Goal: Task Accomplishment & Management: Use online tool/utility

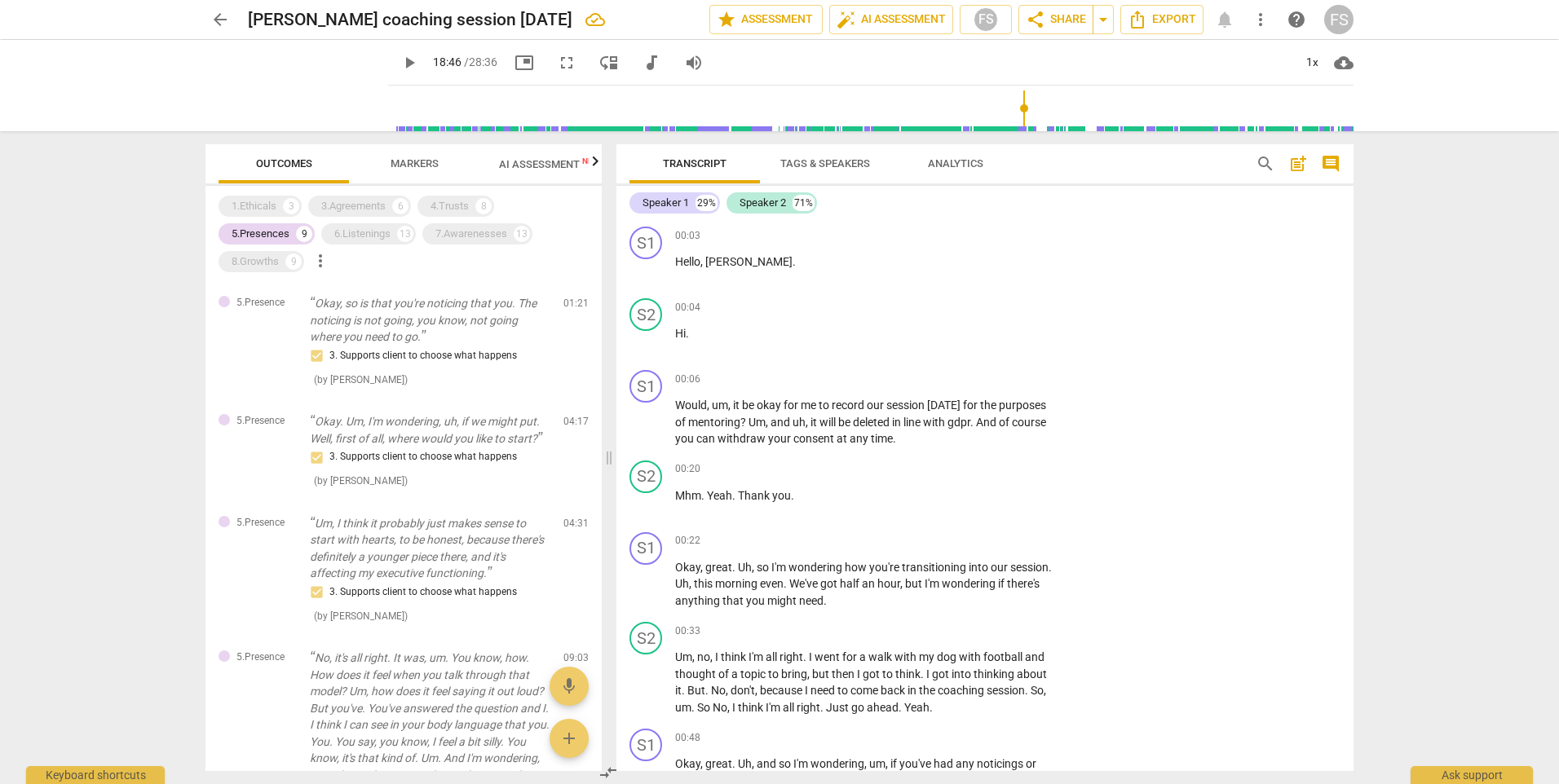
click at [562, 165] on span "AI Assessment New" at bounding box center [550, 164] width 101 height 13
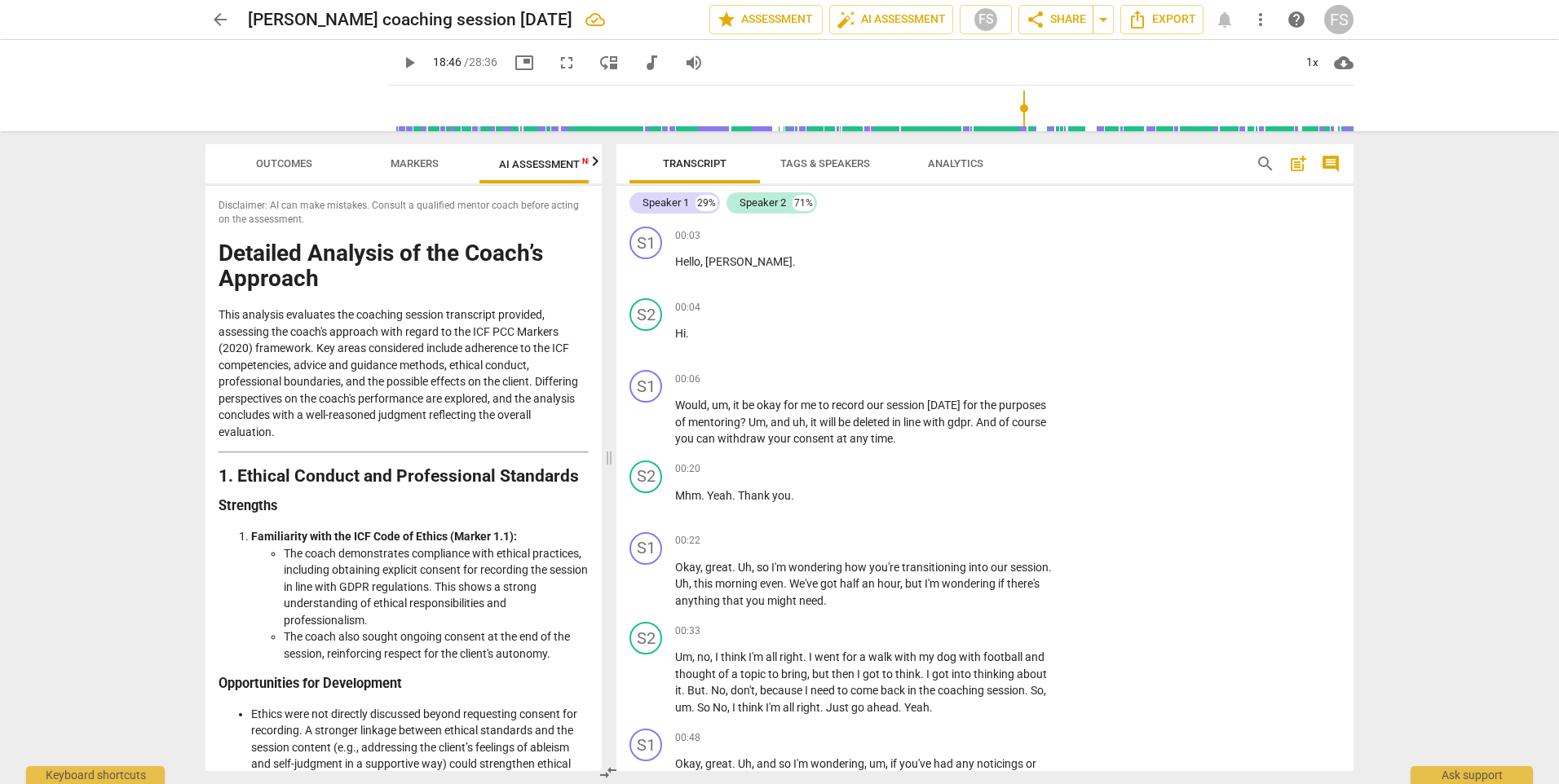
type input "1126"
click at [593, 169] on icon "button" at bounding box center [596, 161] width 20 height 20
click at [539, 167] on span "Scores" at bounding box center [524, 163] width 39 height 13
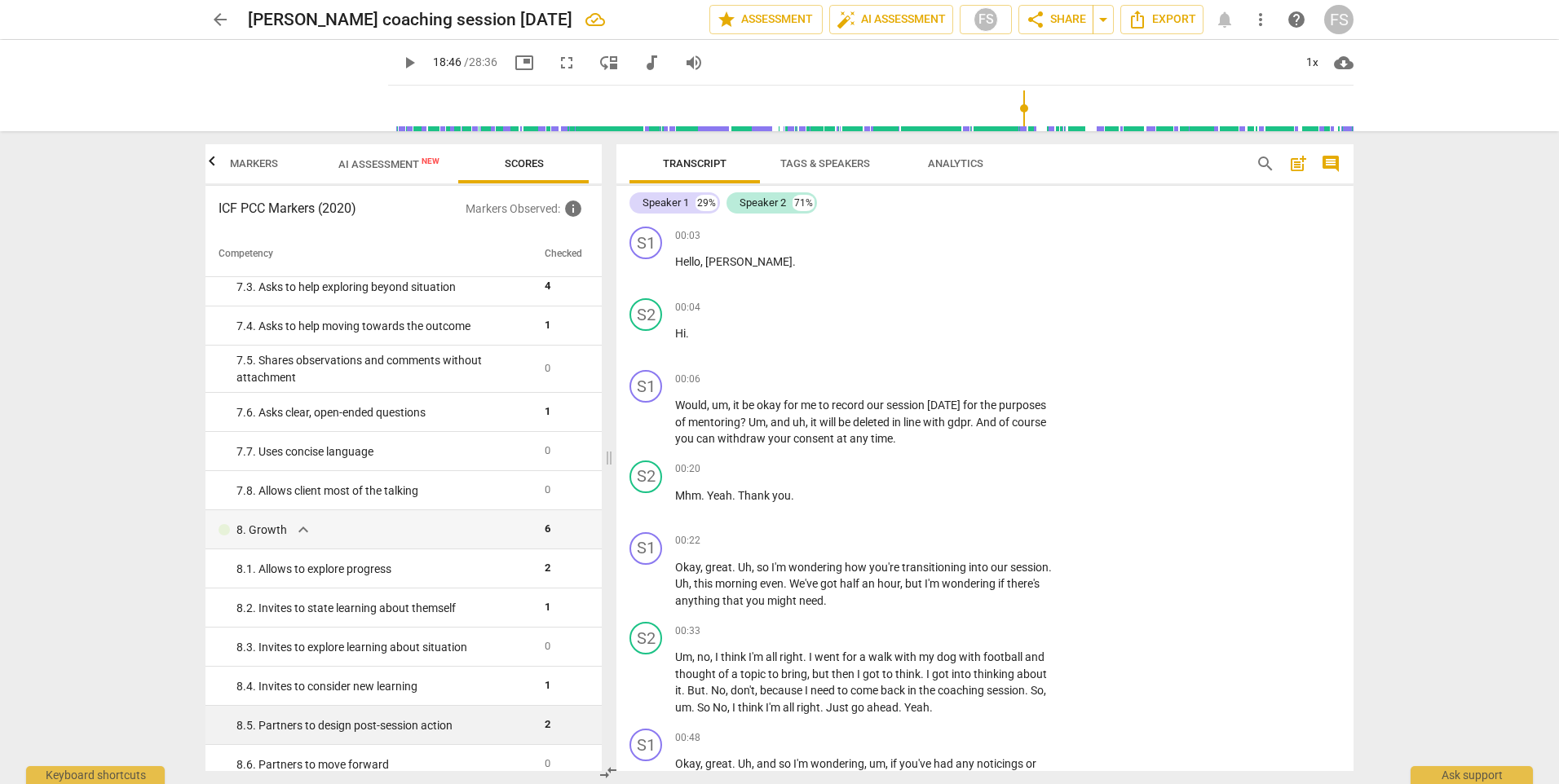
scroll to position [1354, 0]
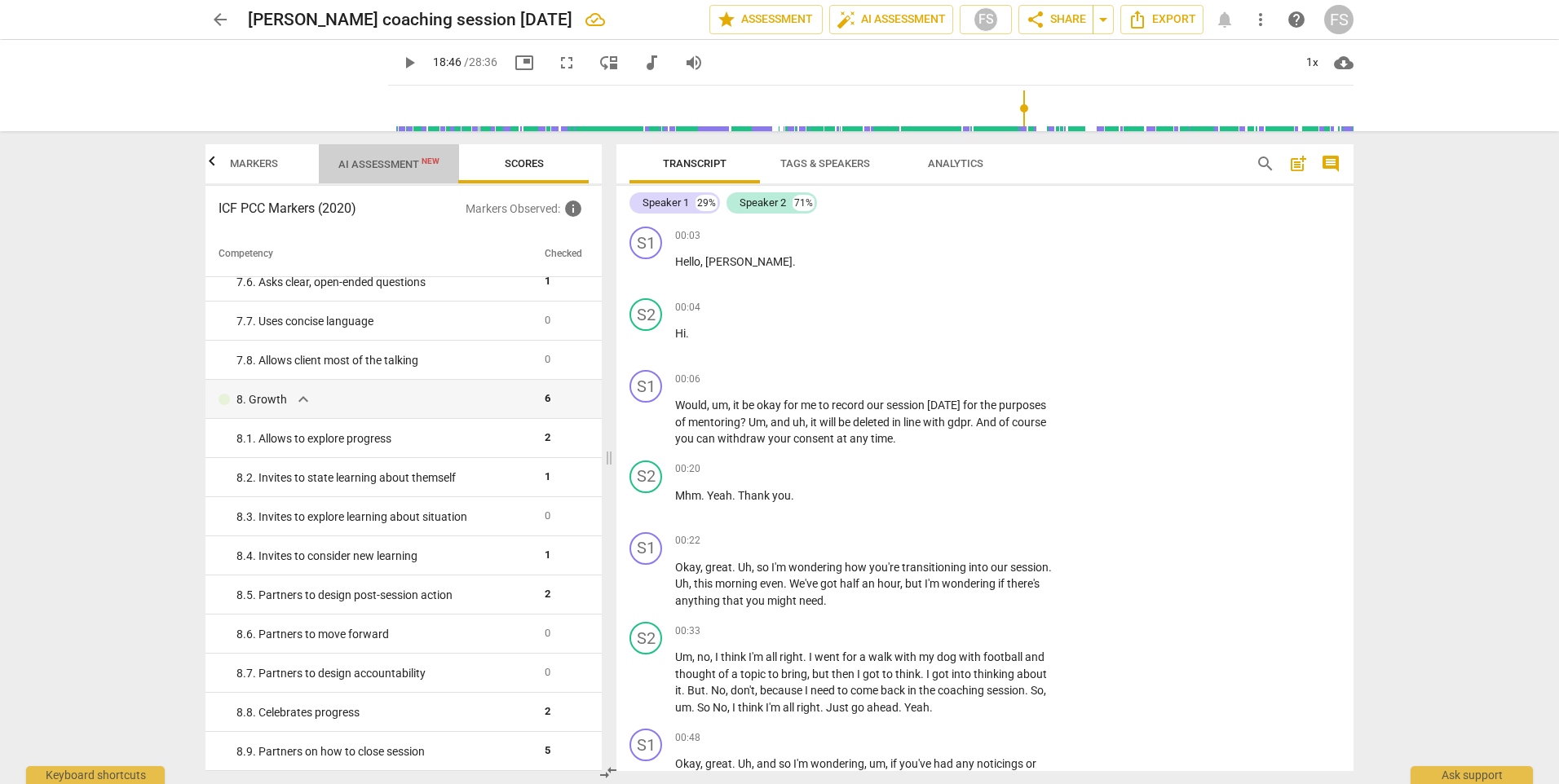
click at [400, 170] on span "AI Assessment New" at bounding box center [389, 164] width 101 height 13
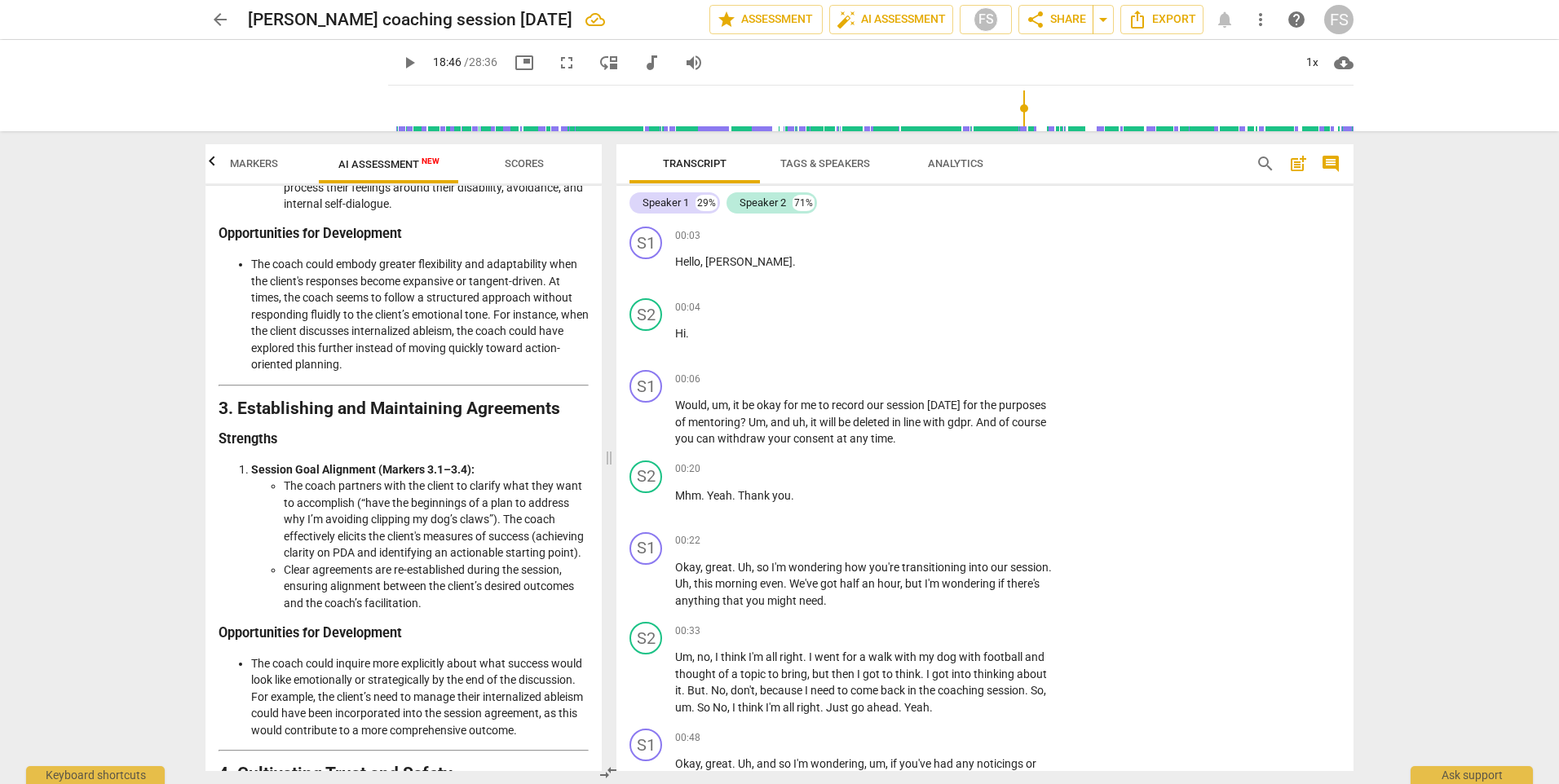
scroll to position [897, 0]
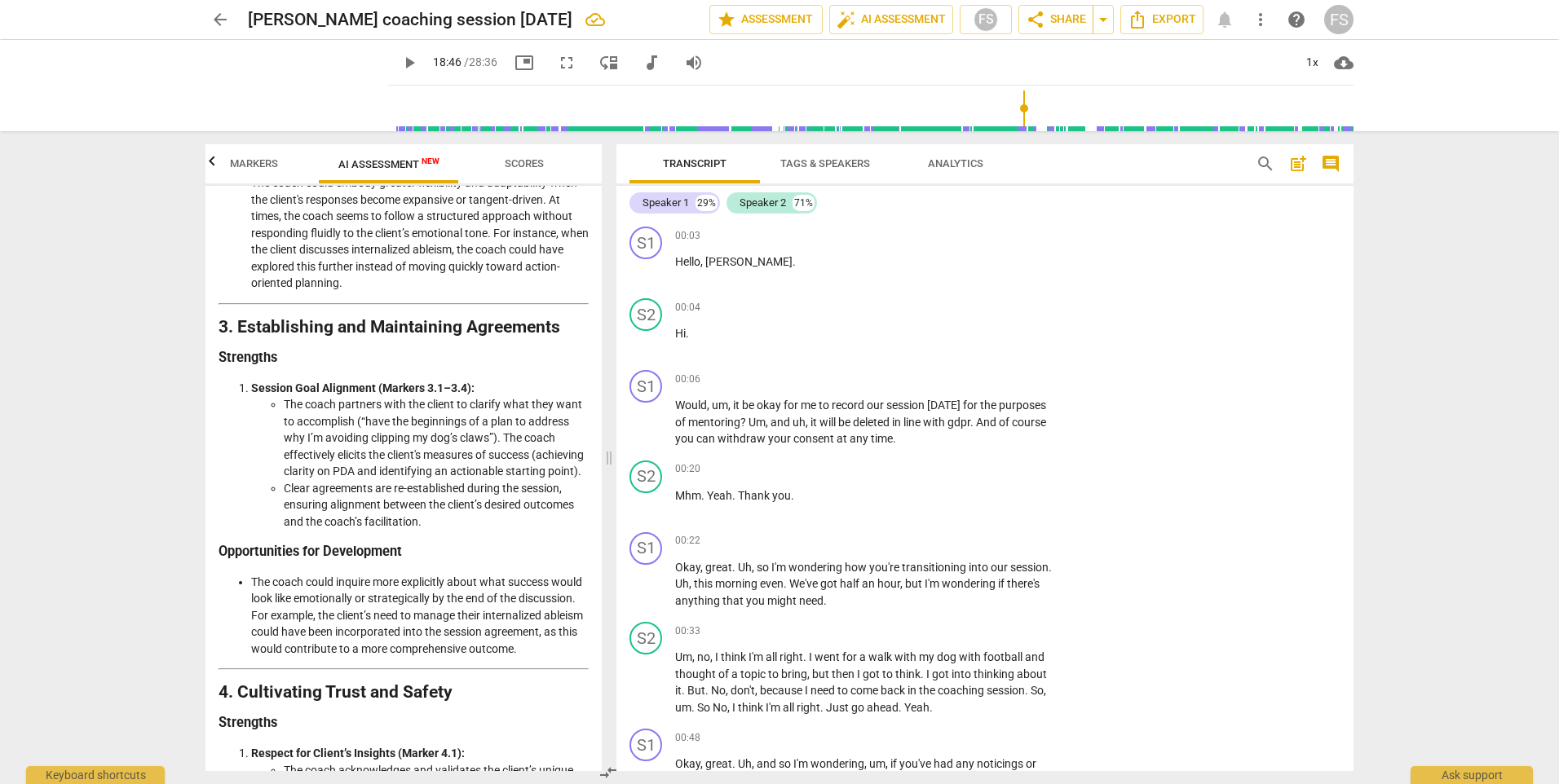
click at [480, 503] on li "Clear agreements are re-established during the session, ensuring alignment betw…" at bounding box center [436, 505] width 305 height 51
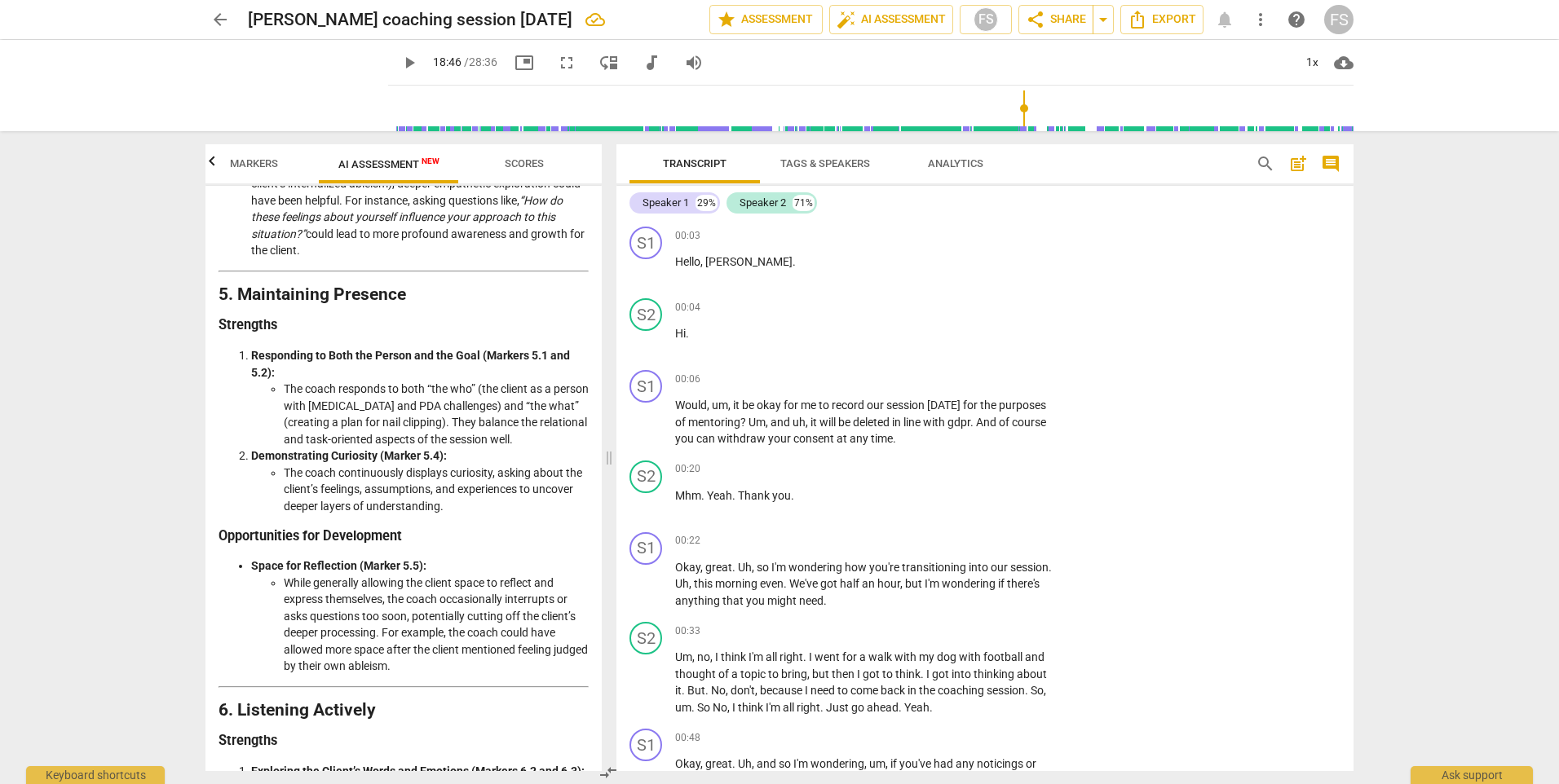
scroll to position [1711, 0]
click at [471, 446] on li "The coach responds to both “the who” (the client as a person with [MEDICAL_DATA…" at bounding box center [436, 412] width 305 height 67
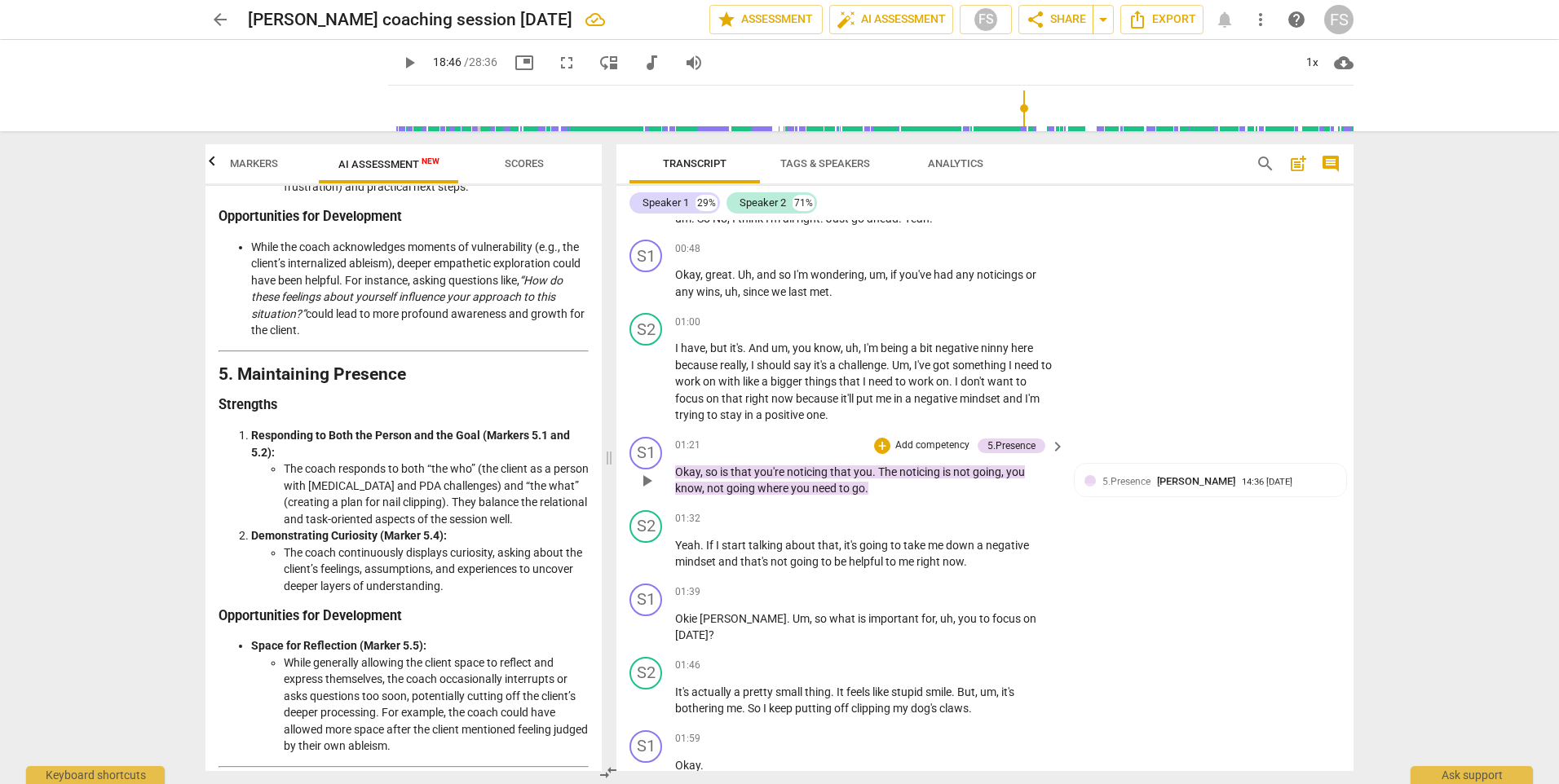
scroll to position [570, 0]
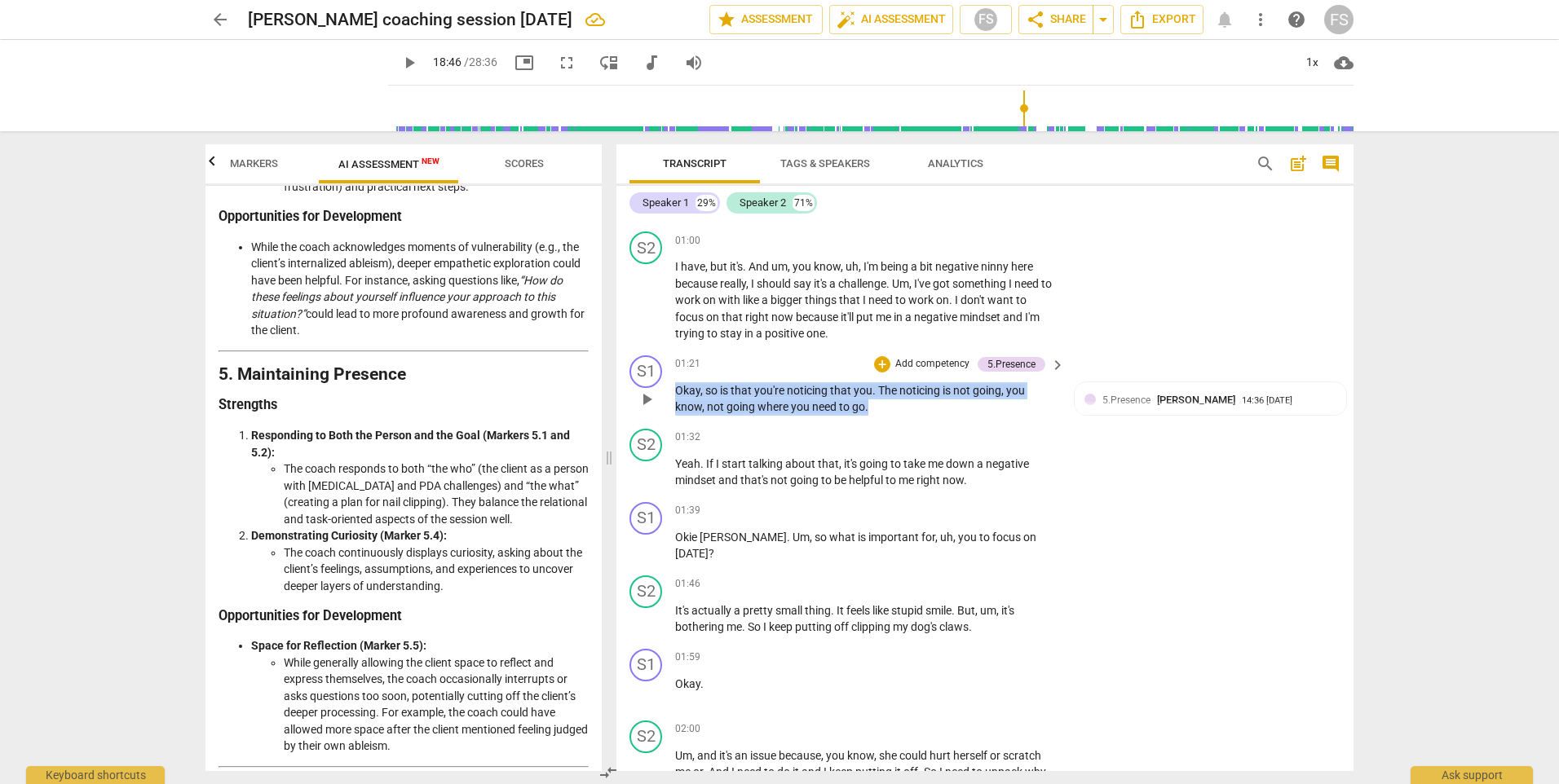
drag, startPoint x: 886, startPoint y: 409, endPoint x: 673, endPoint y: 377, distance: 215.4
click at [673, 377] on div "S1 play_arrow pause 01:21 + Add competency 5.Presence keyboard_arrow_right Okay…" at bounding box center [985, 385] width 738 height 73
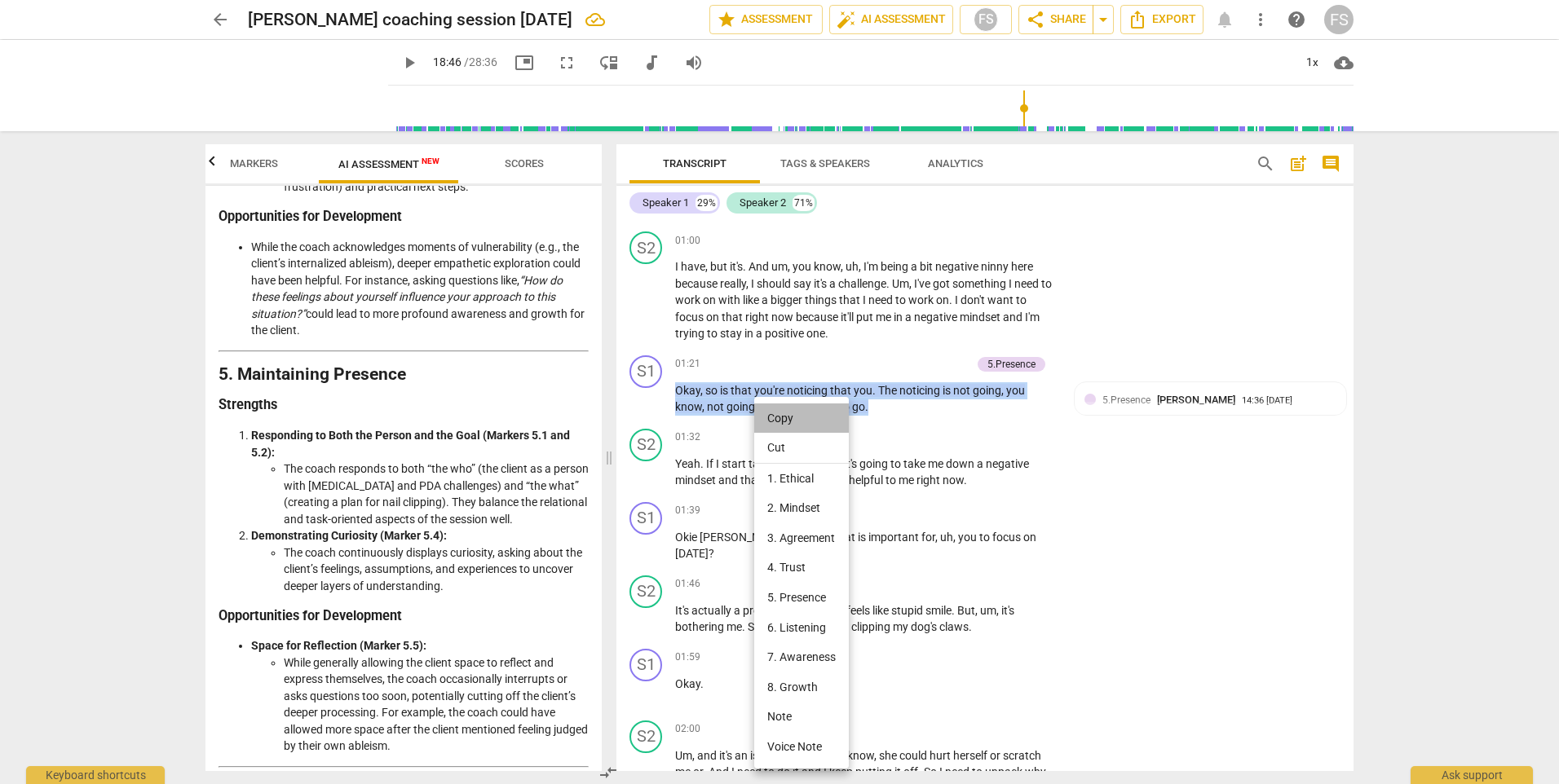
click at [806, 418] on li "Copy" at bounding box center [802, 418] width 95 height 30
copy p "Okay , so is that you're noticing that you . The noticing is not going , you kn…"
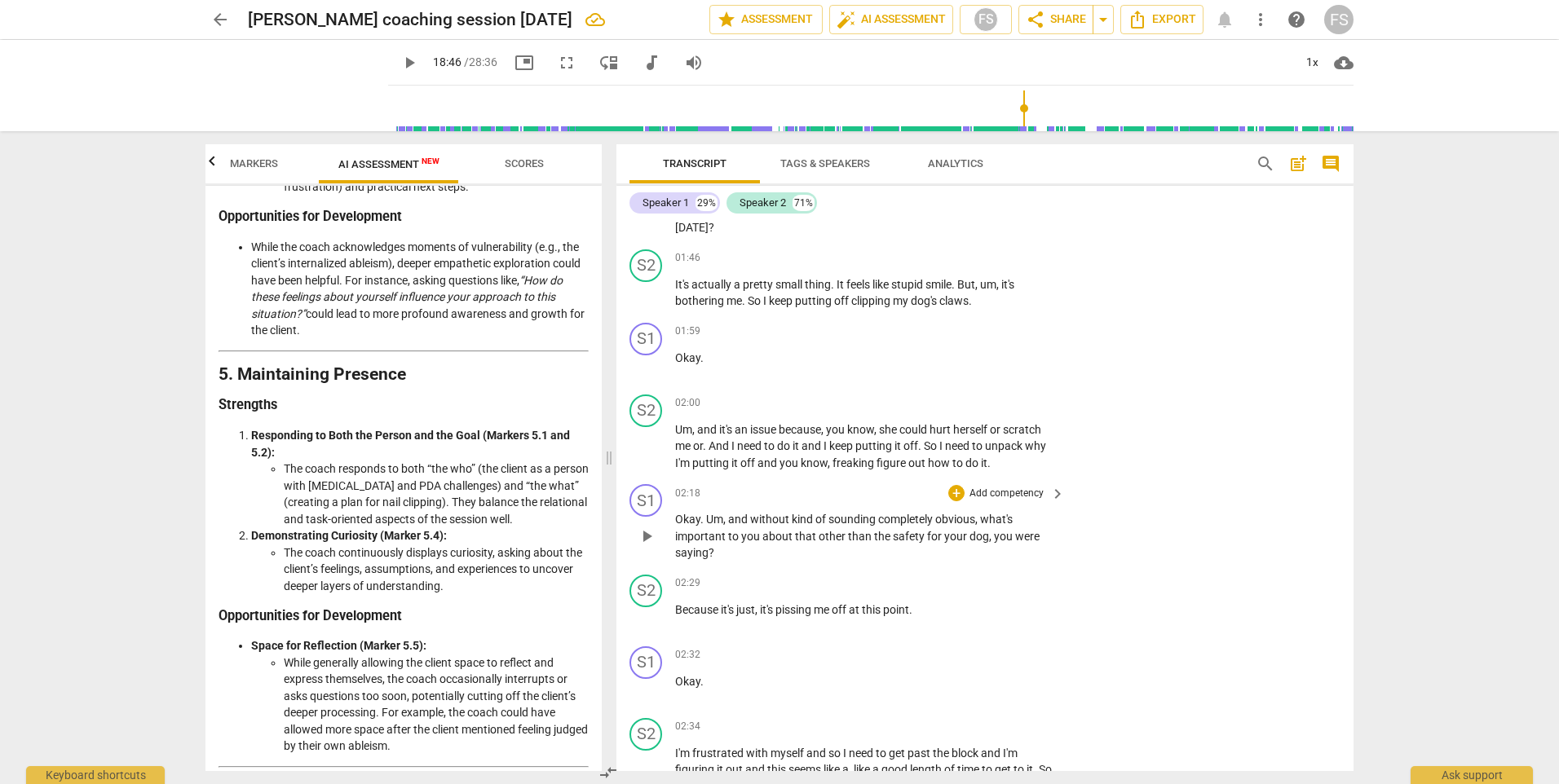
scroll to position [978, 0]
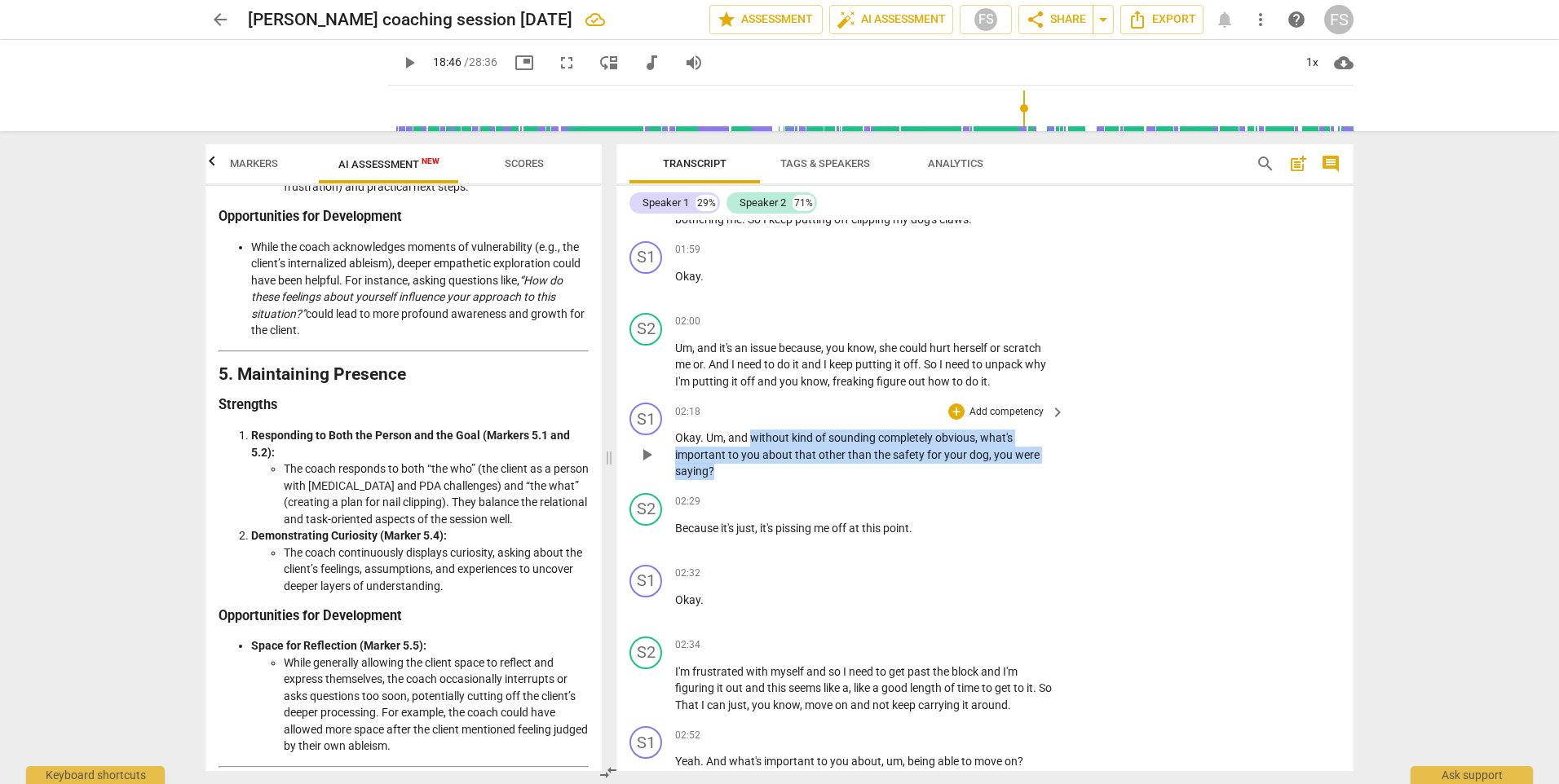
drag, startPoint x: 719, startPoint y: 474, endPoint x: 751, endPoint y: 435, distance: 50.4
click at [751, 435] on p "Okay . Um , and without kind of sounding completely obvious , what's important …" at bounding box center [866, 455] width 382 height 51
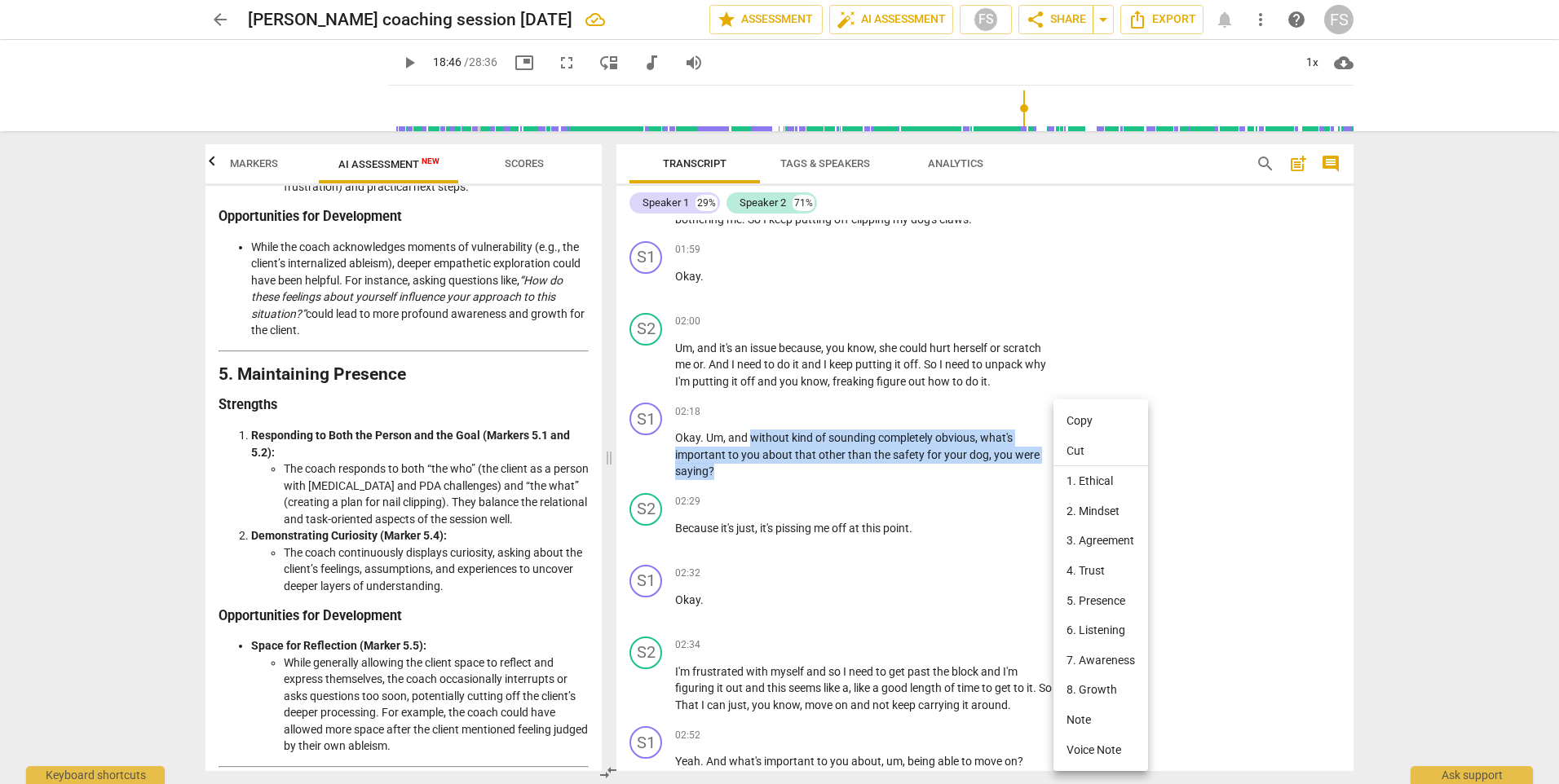
copy p "without kind of sounding completely obvious , what's important to you about tha…"
click at [811, 555] on div at bounding box center [779, 392] width 1559 height 784
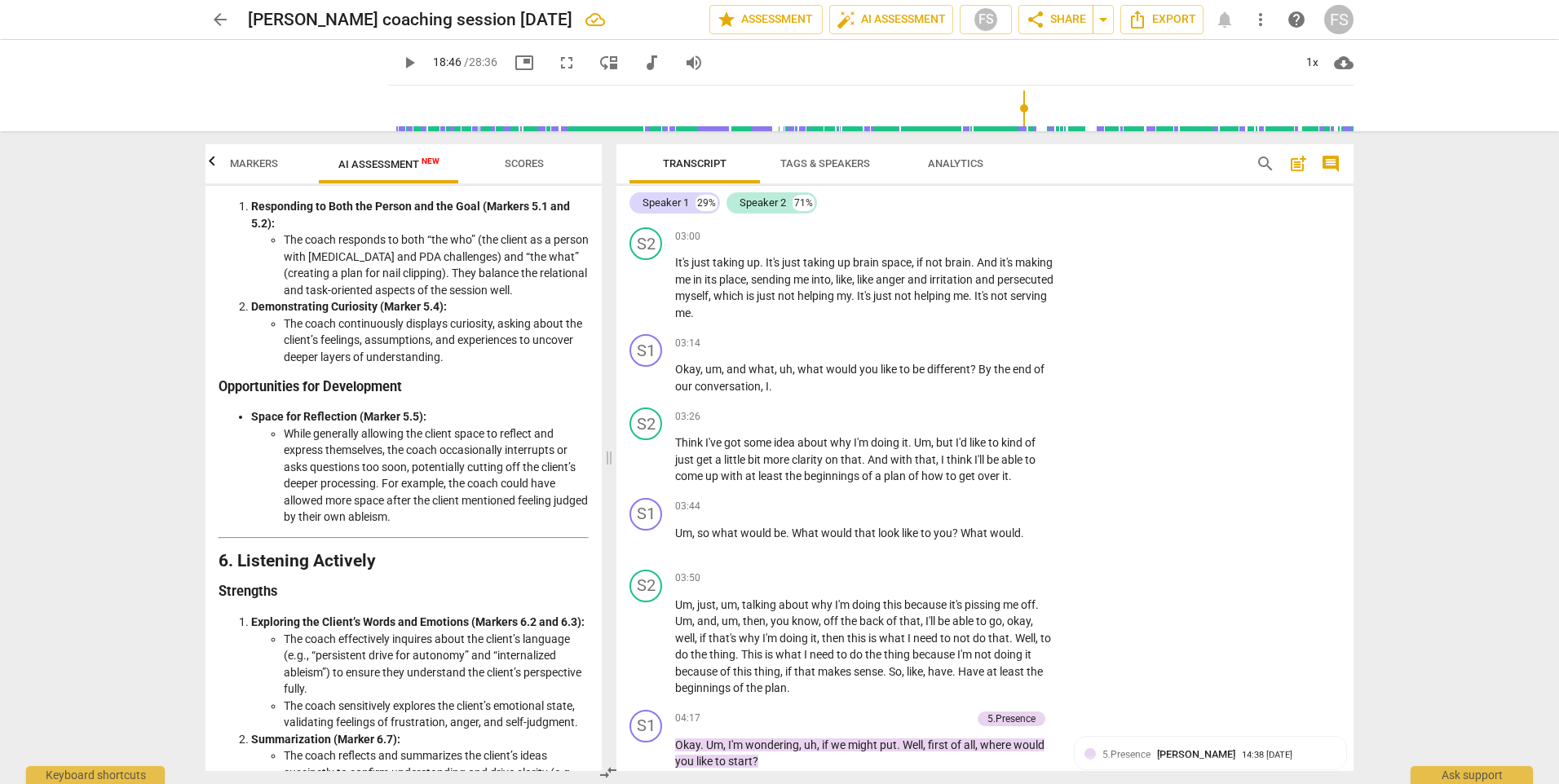
scroll to position [1875, 0]
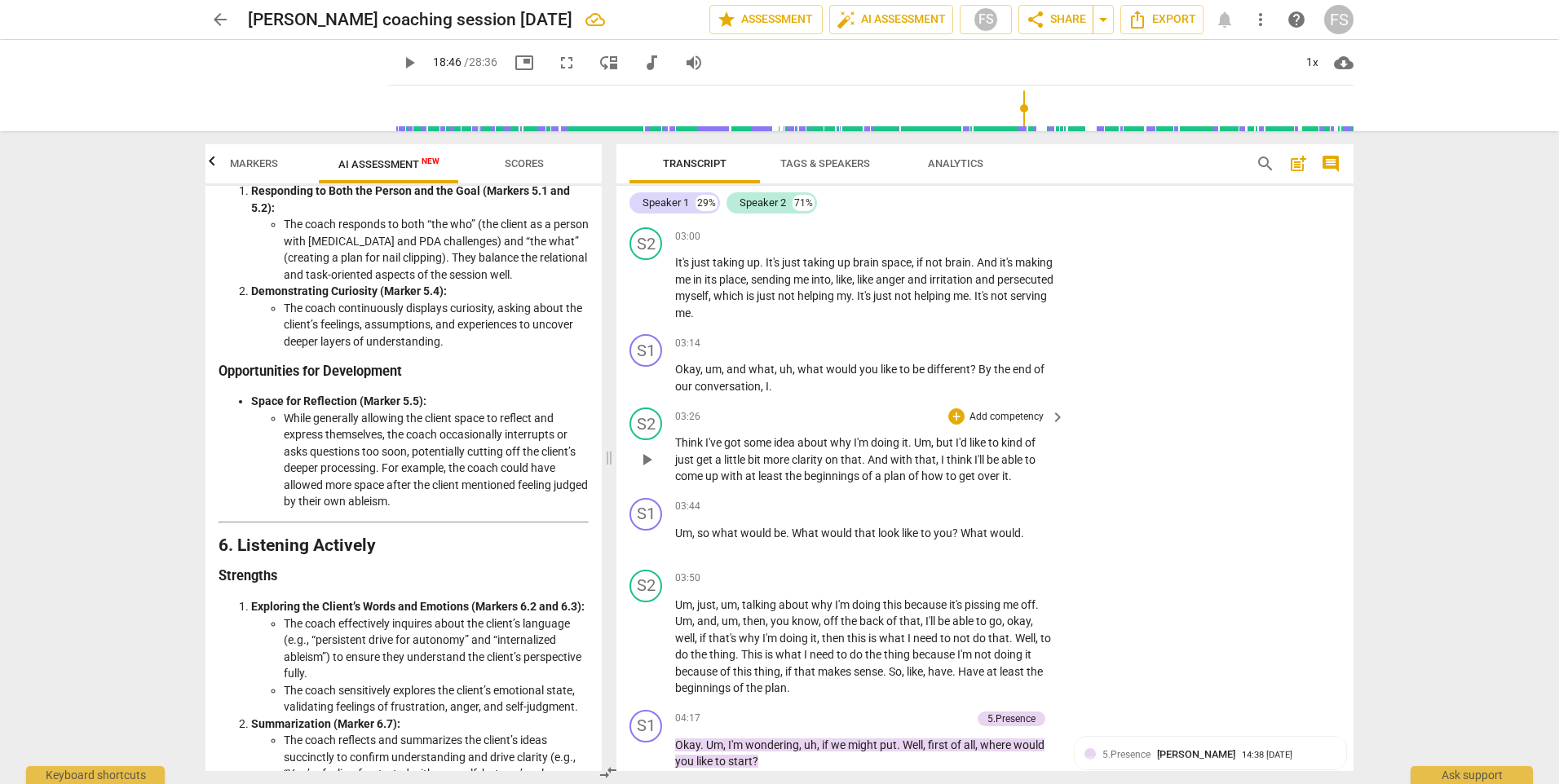
drag, startPoint x: 1157, startPoint y: 407, endPoint x: 1121, endPoint y: 406, distance: 36.0
click at [1157, 407] on div "S2 play_arrow pause 03:26 + Add competency keyboard_arrow_right Think I've got …" at bounding box center [985, 447] width 738 height 90
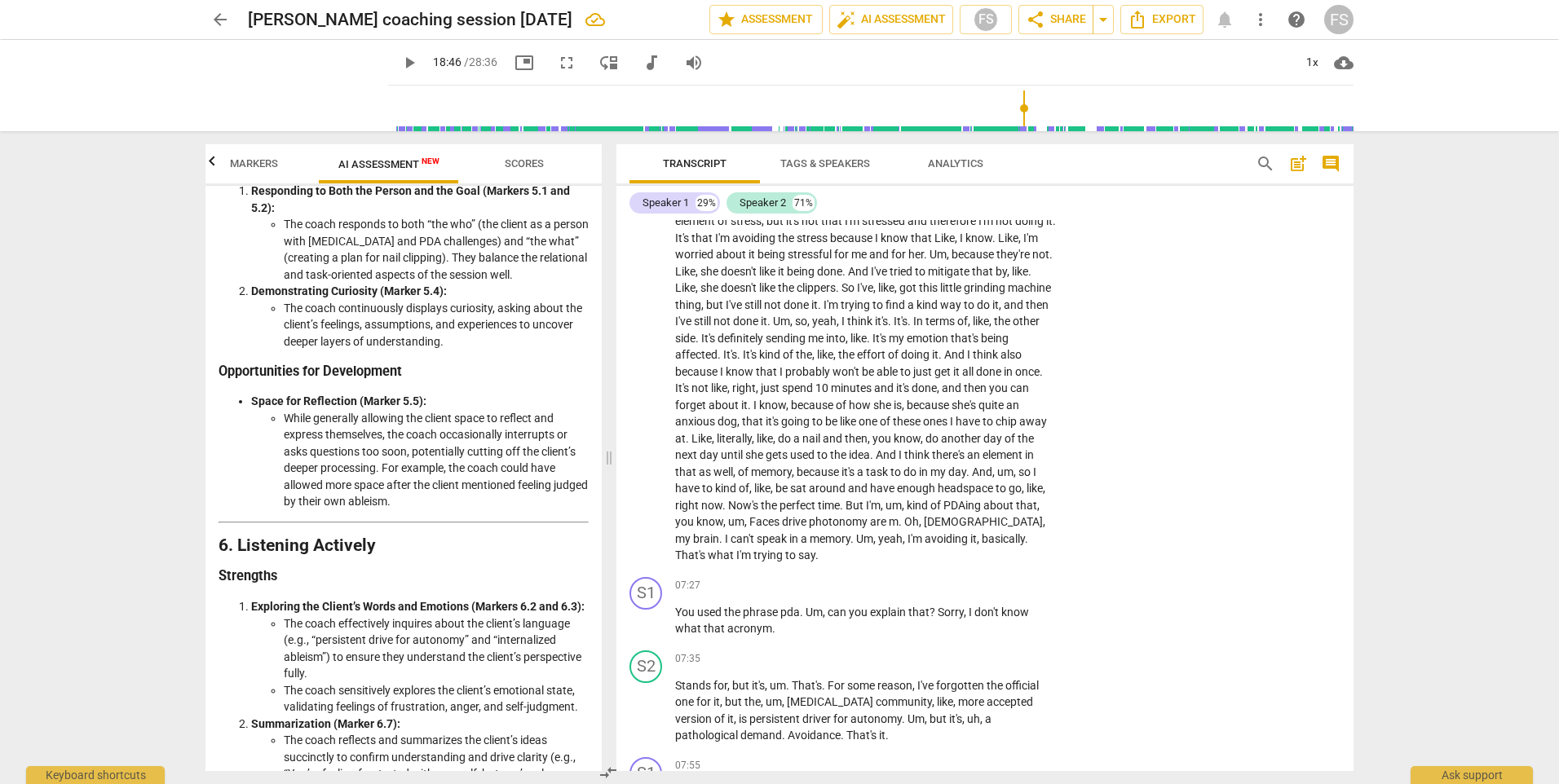
scroll to position [2853, 0]
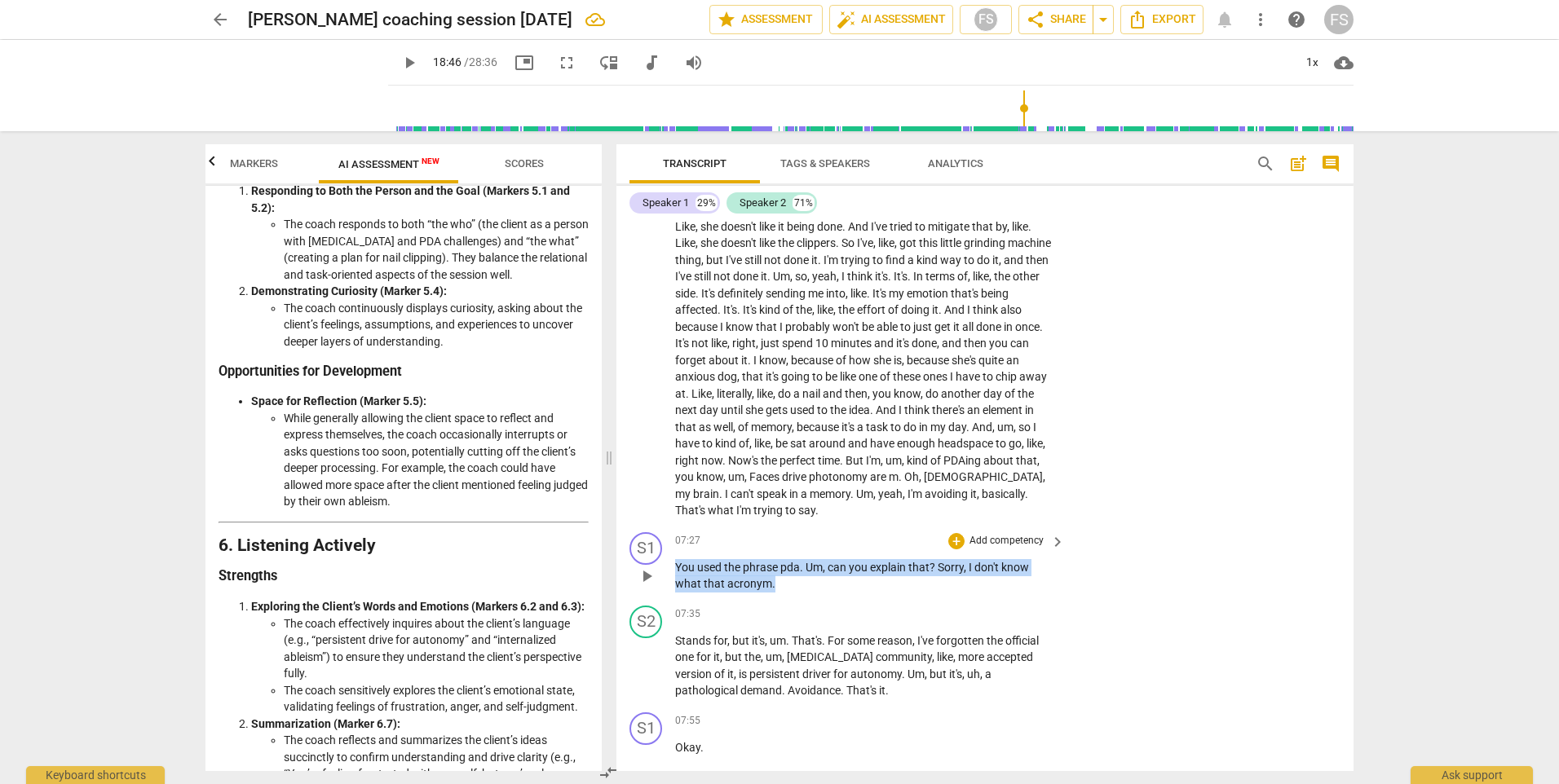
drag, startPoint x: 775, startPoint y: 583, endPoint x: 671, endPoint y: 566, distance: 105.4
click at [671, 566] on div "S1 play_arrow pause 07:27 + Add competency keyboard_arrow_right You used the ph…" at bounding box center [985, 562] width 738 height 73
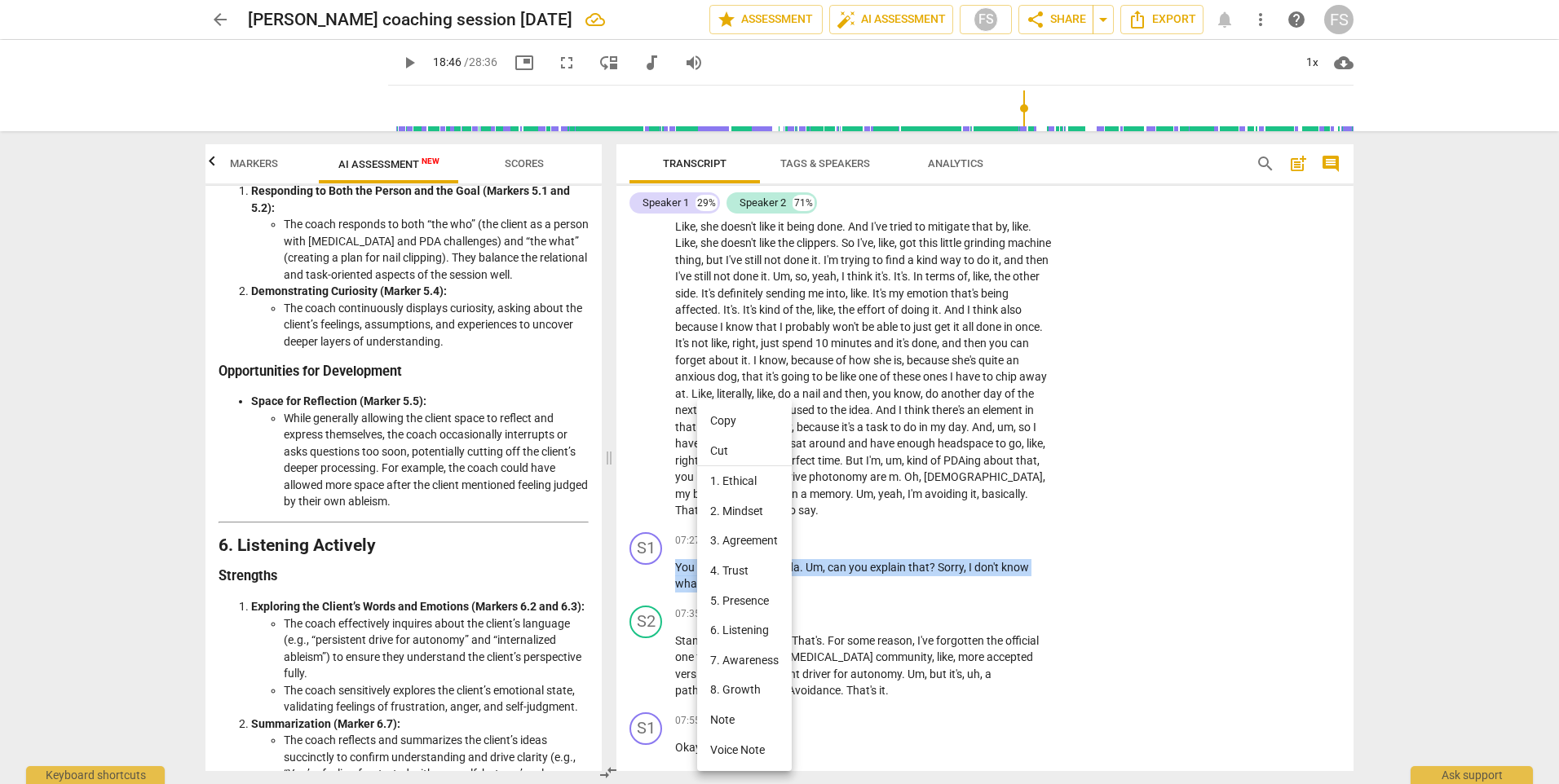
click at [734, 418] on li "Copy" at bounding box center [744, 420] width 95 height 30
copy p "You used the phrase pda . Um , can you explain that ? Sorry , I don't know what…"
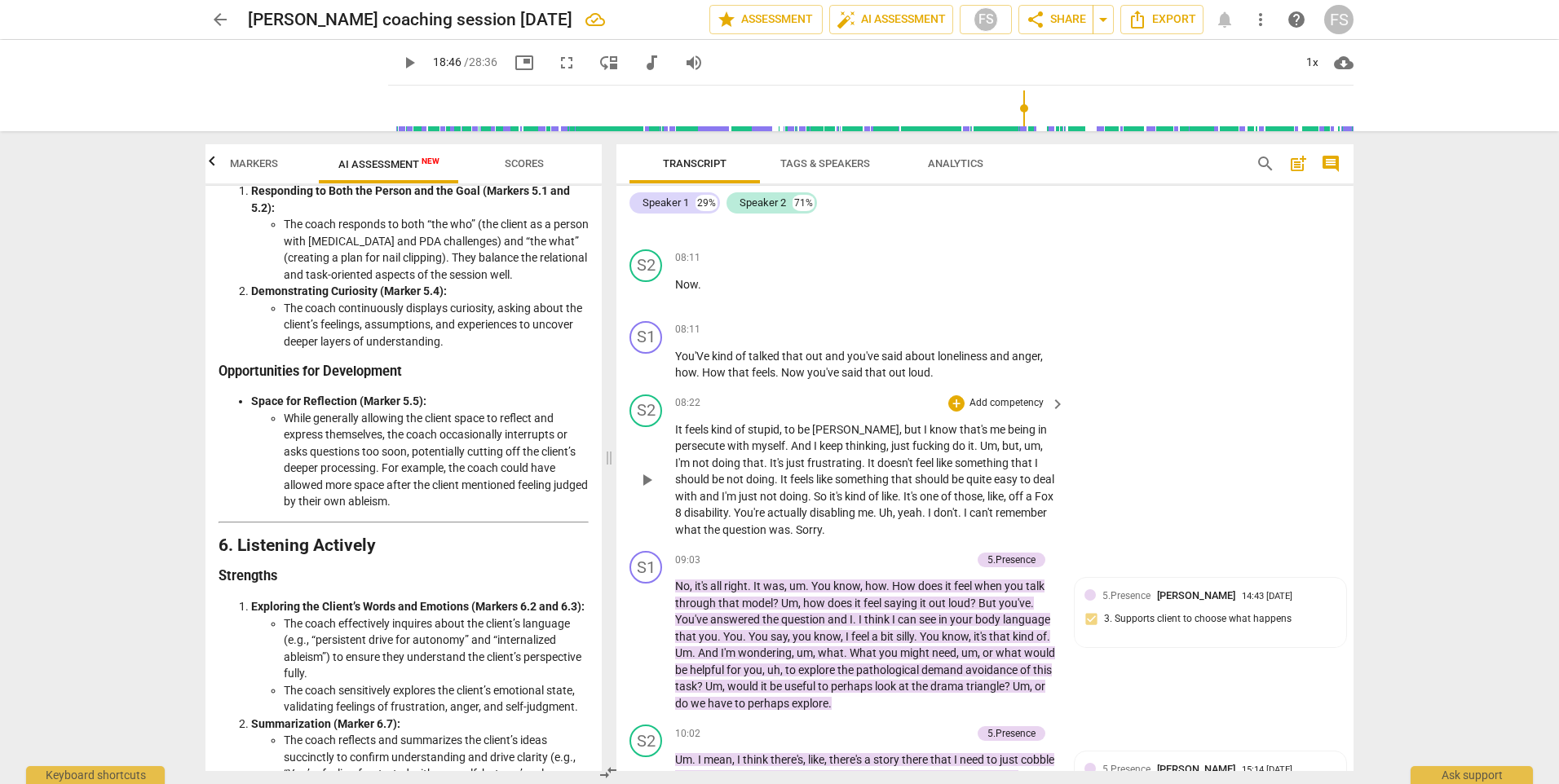
scroll to position [3668, 0]
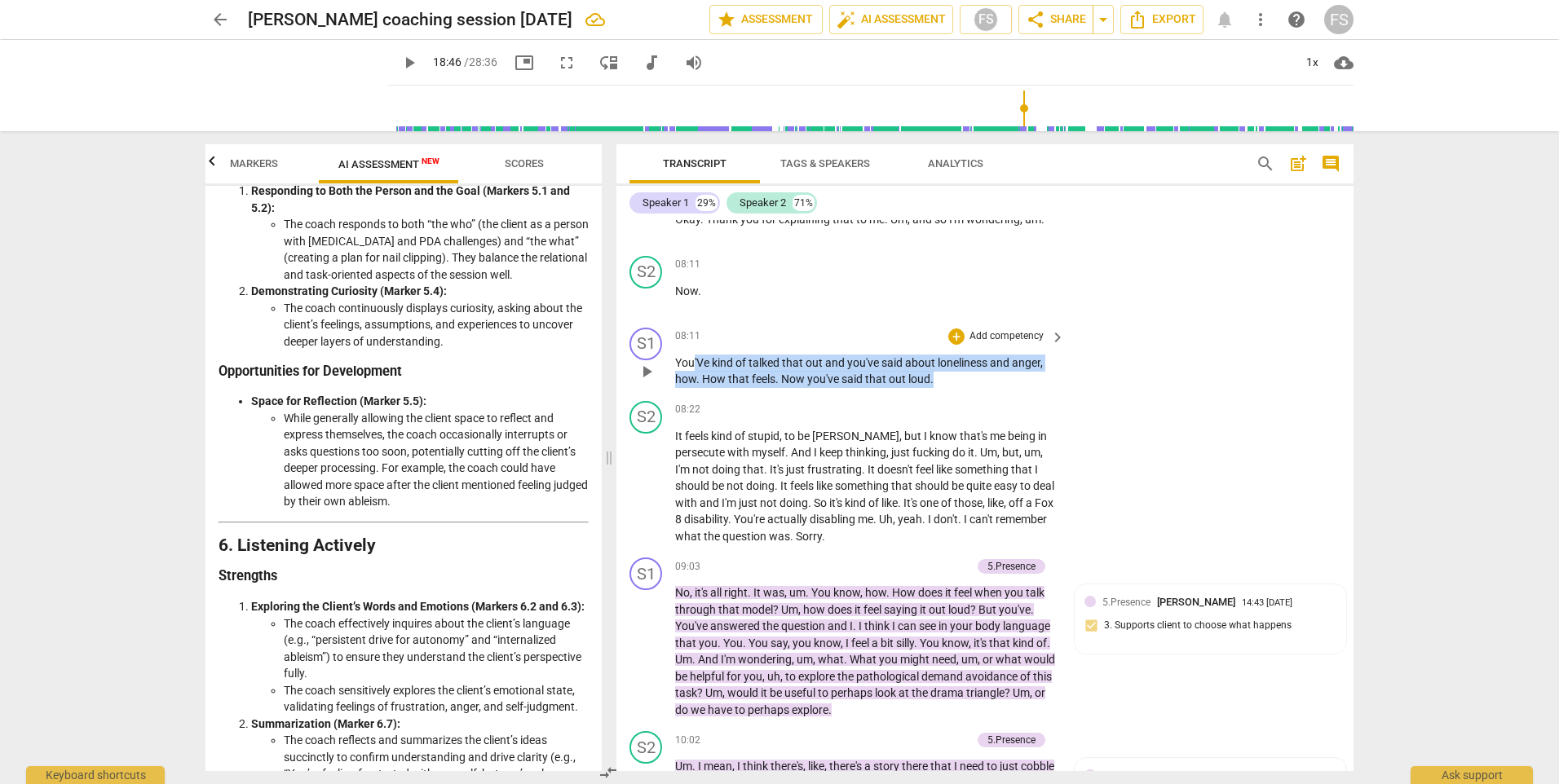
drag, startPoint x: 933, startPoint y: 383, endPoint x: 694, endPoint y: 355, distance: 240.6
click at [694, 355] on p "You'Ve kind of talked that out and you've said about loneliness and anger , how…" at bounding box center [866, 371] width 382 height 33
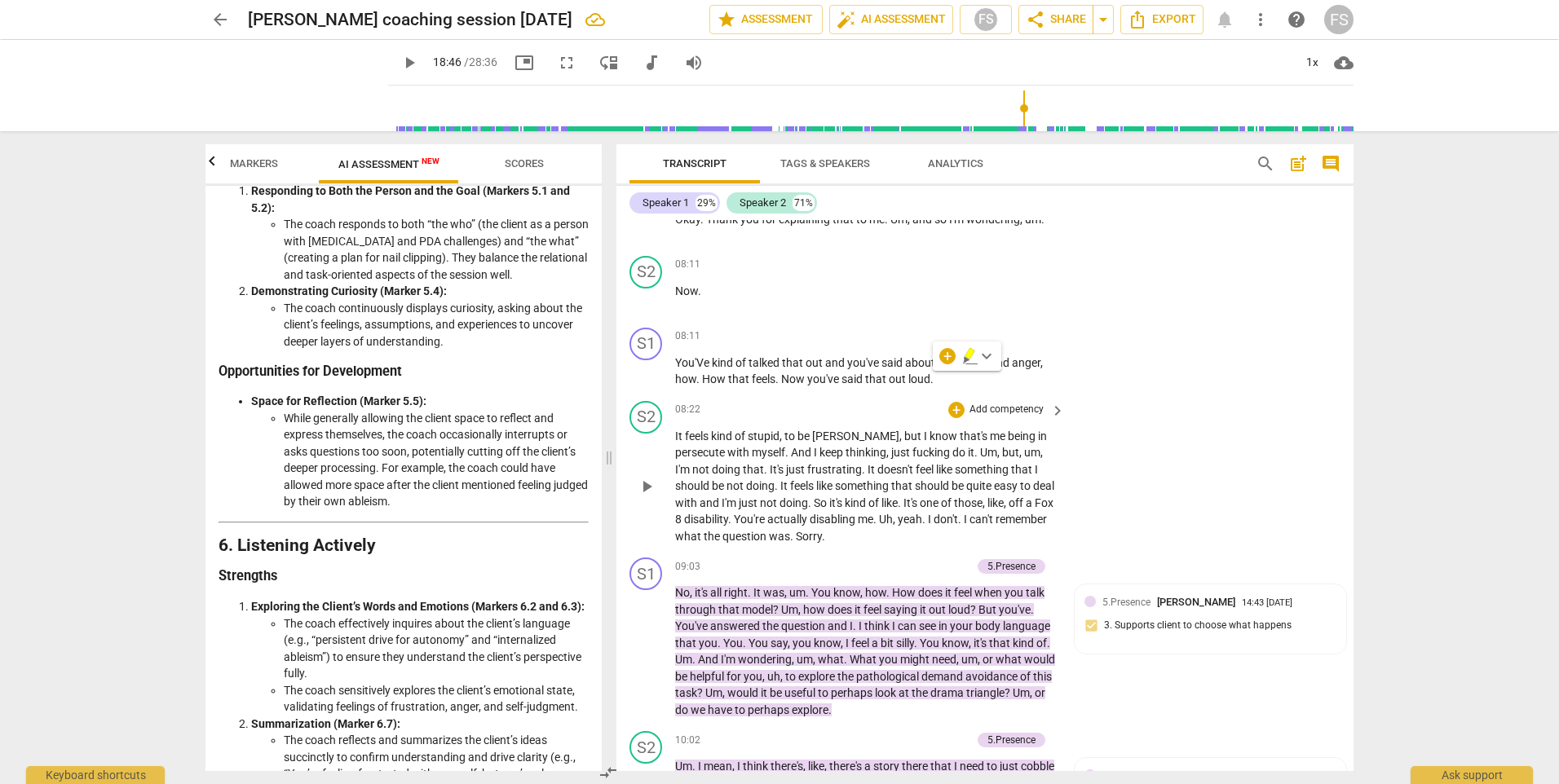
click at [923, 394] on div "S2 play_arrow pause 08:22 + Add competency keyboard_arrow_right It feels kind o…" at bounding box center [985, 473] width 738 height 157
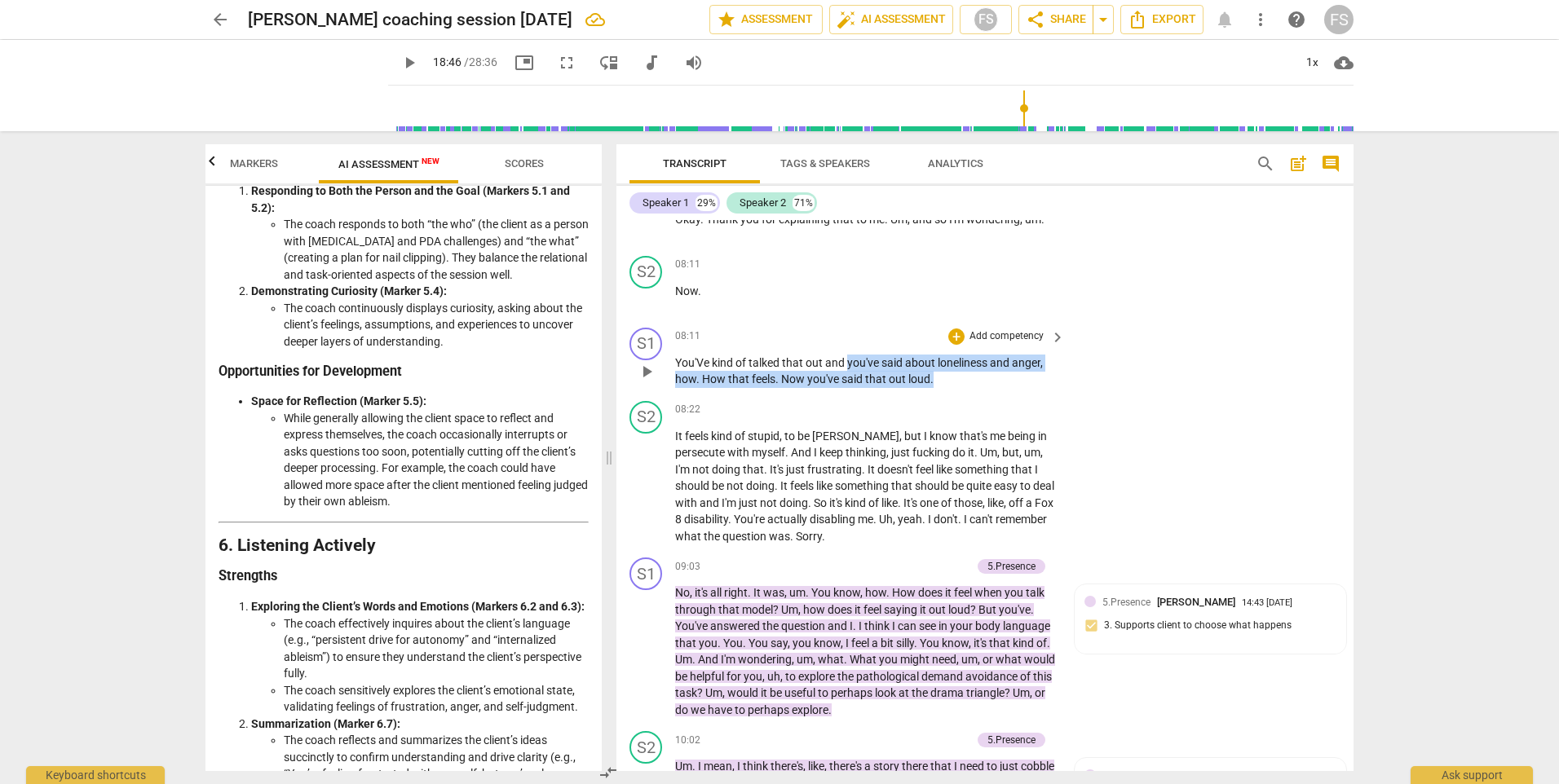
drag, startPoint x: 949, startPoint y: 379, endPoint x: 849, endPoint y: 359, distance: 102.0
click at [849, 359] on p "You'Ve kind of talked that out and you've said about loneliness and anger , how…" at bounding box center [866, 371] width 382 height 33
copy p "you've said about loneliness and anger , how . How that feels . Now you've said…"
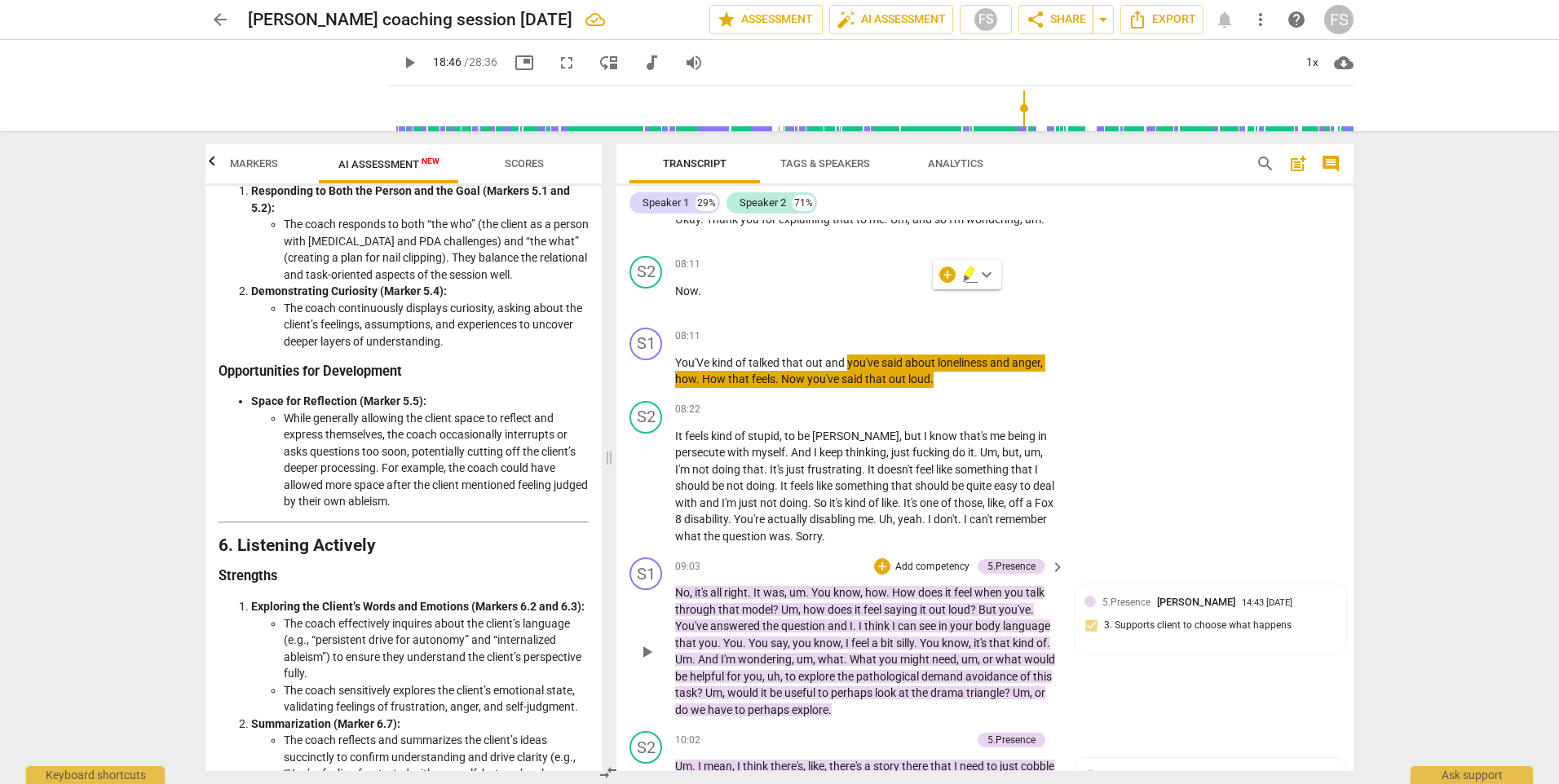
scroll to position [3749, 0]
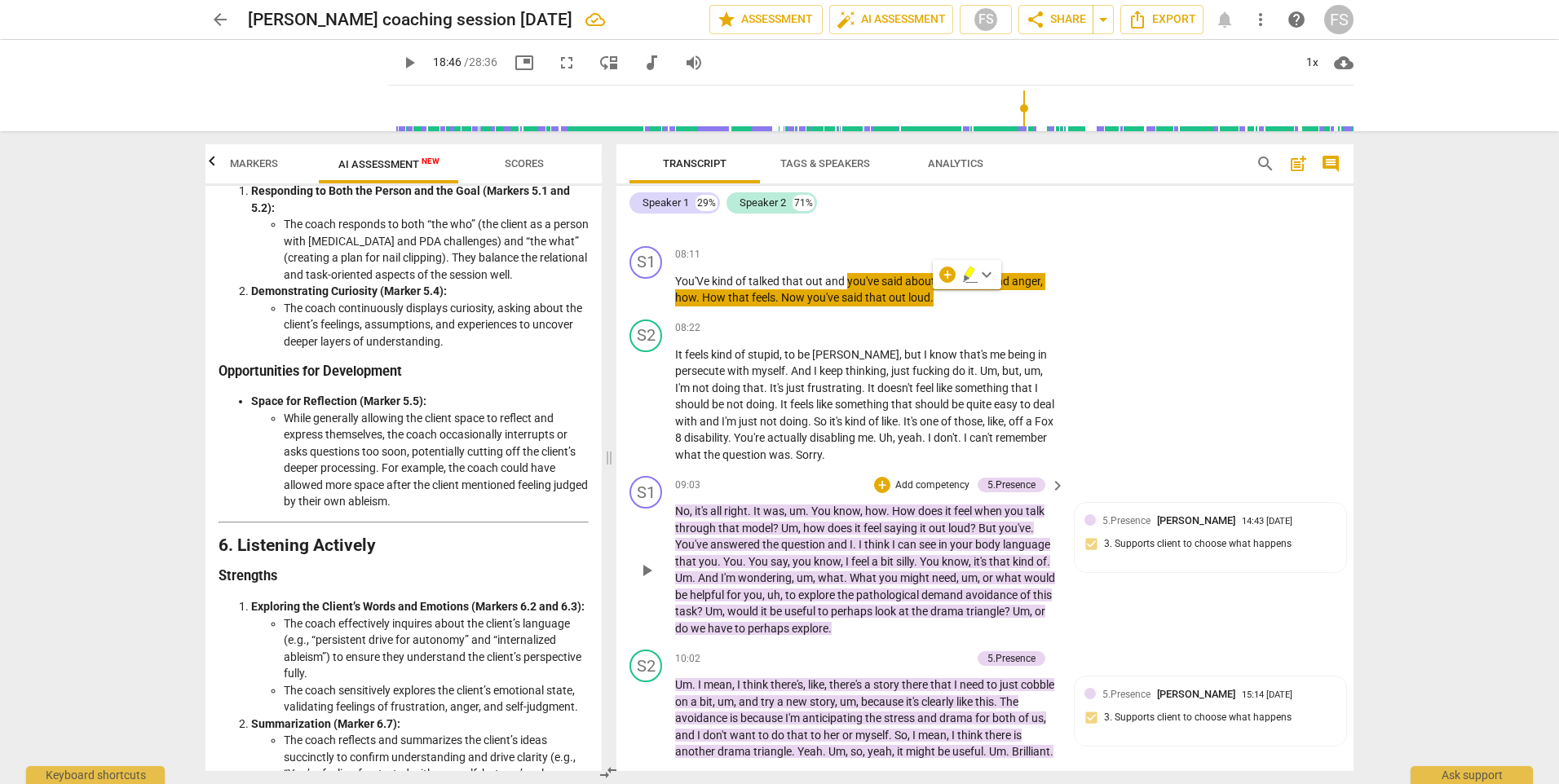
type input "1126"
click at [995, 577] on span "or" at bounding box center [989, 577] width 13 height 13
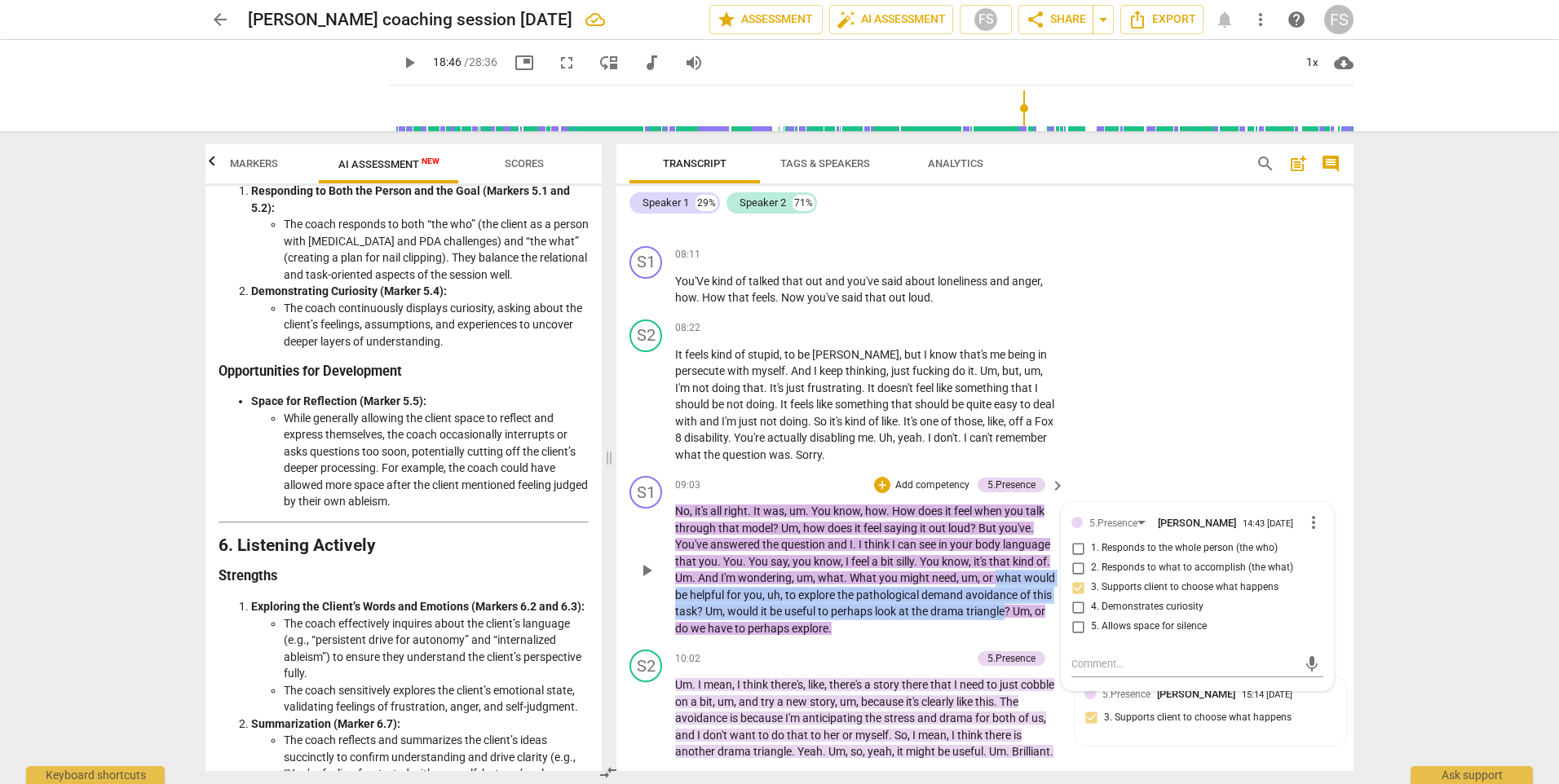
drag, startPoint x: 998, startPoint y: 578, endPoint x: 1044, endPoint y: 608, distance: 54.9
click at [1044, 608] on p "No , it's all right . It was , um . You know , how . How does it feel when you …" at bounding box center [866, 569] width 382 height 134
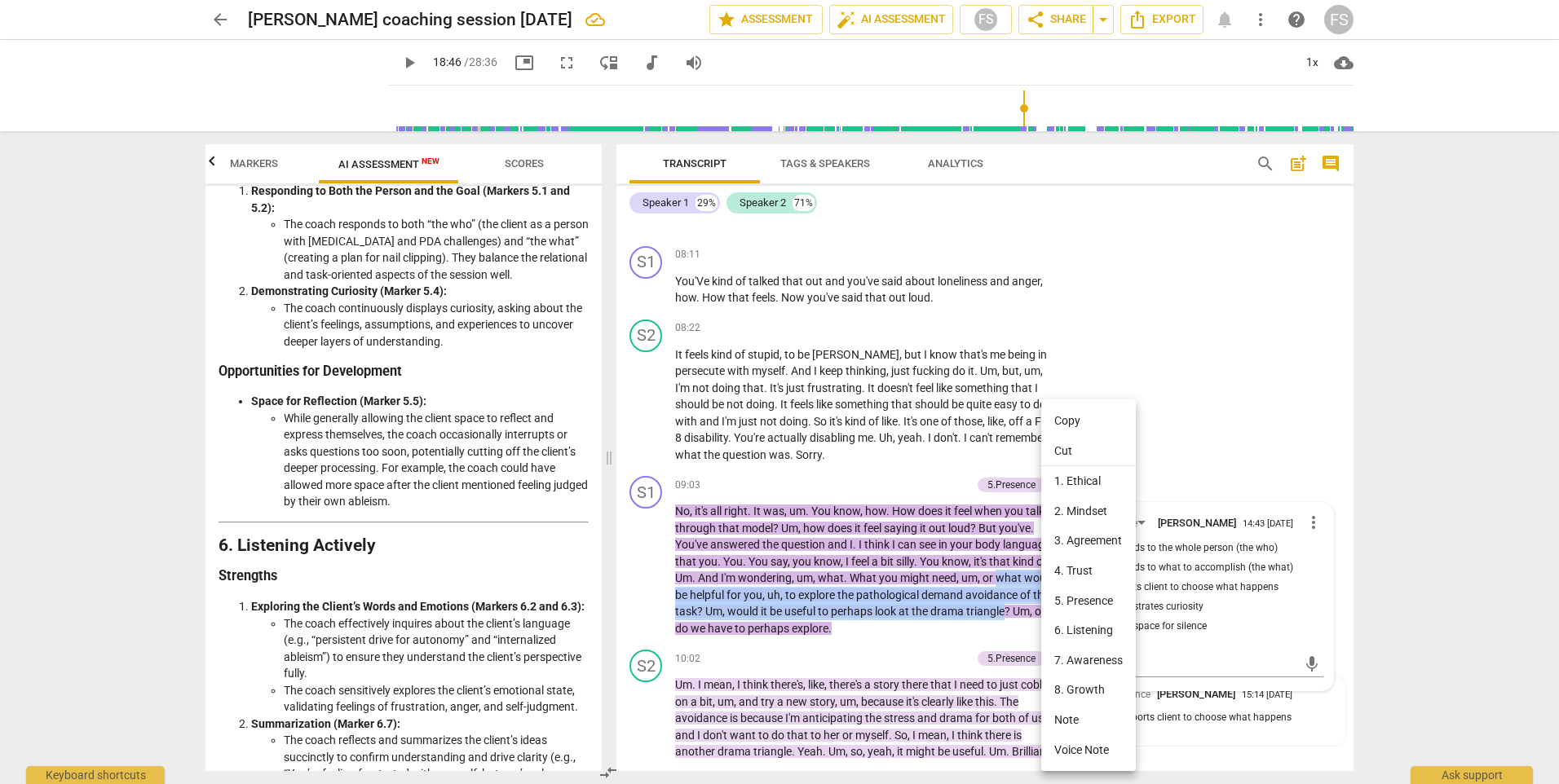
click at [1076, 427] on li "Copy" at bounding box center [1089, 420] width 95 height 30
copy p "what would be helpful for you , uh , to explore the [MEDICAL_DATA] of this task…"
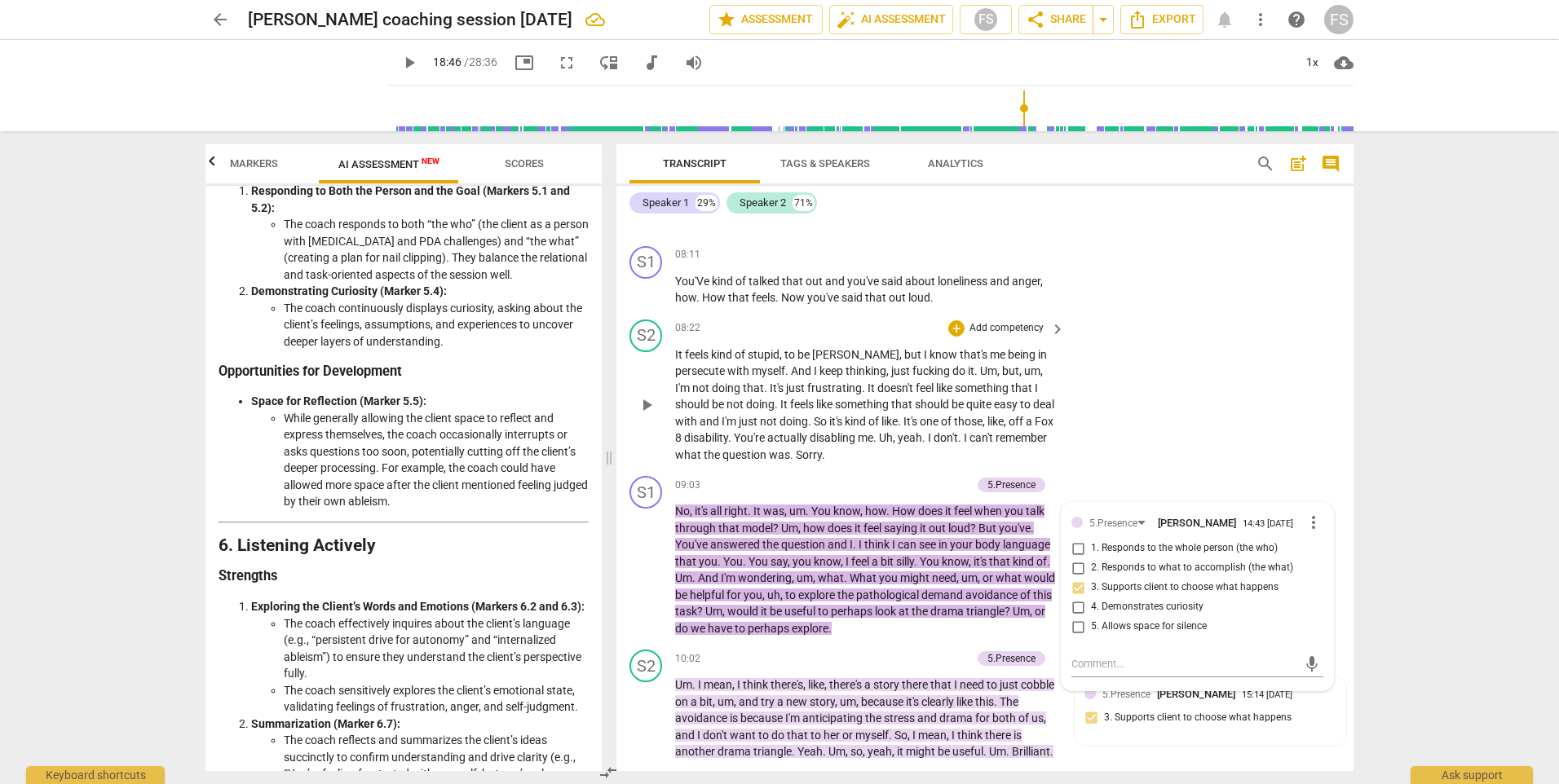
click at [1257, 420] on div "S2 play_arrow pause 08:22 + Add competency keyboard_arrow_right It feels kind o…" at bounding box center [985, 392] width 738 height 157
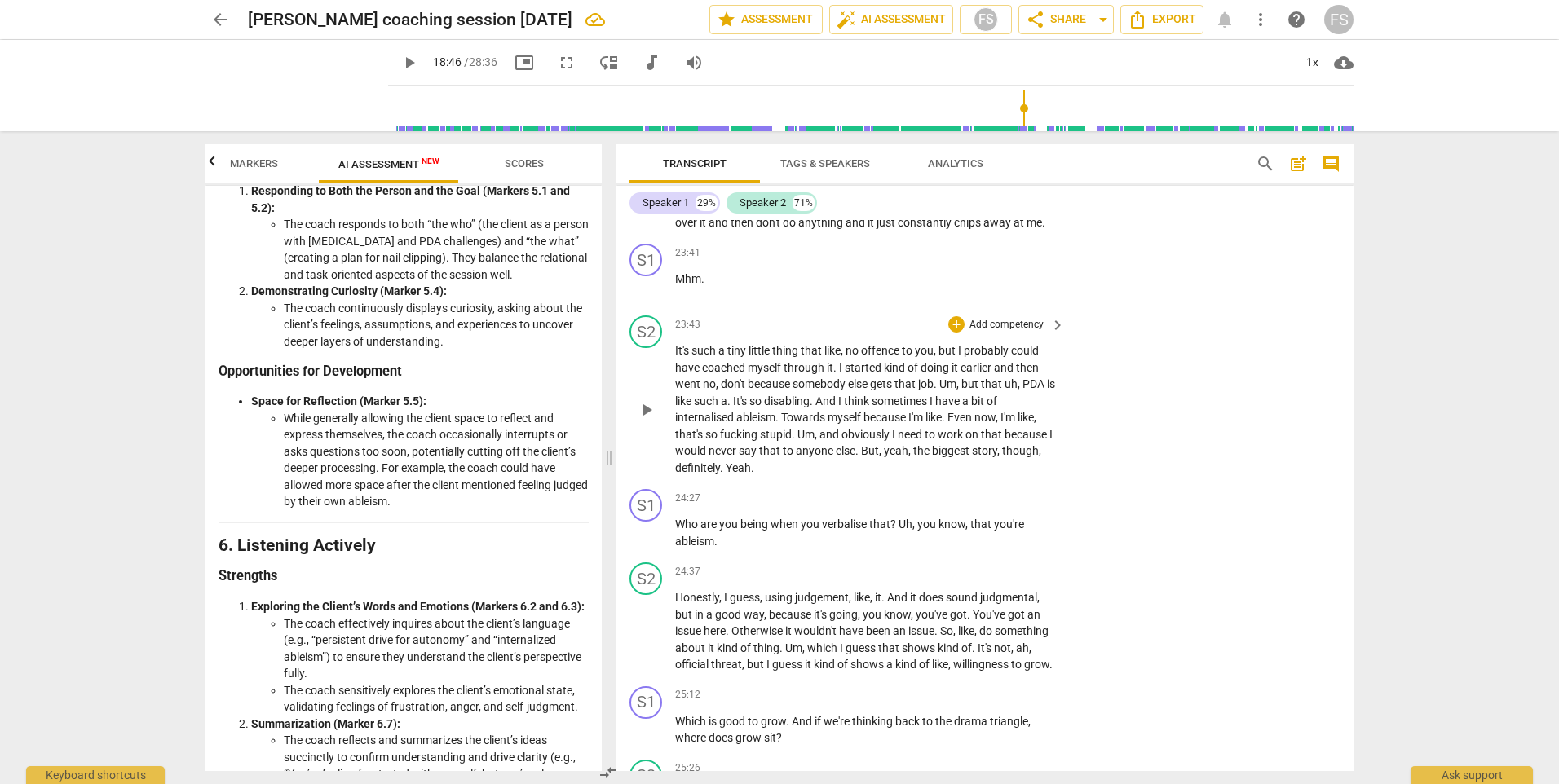
scroll to position [8885, 0]
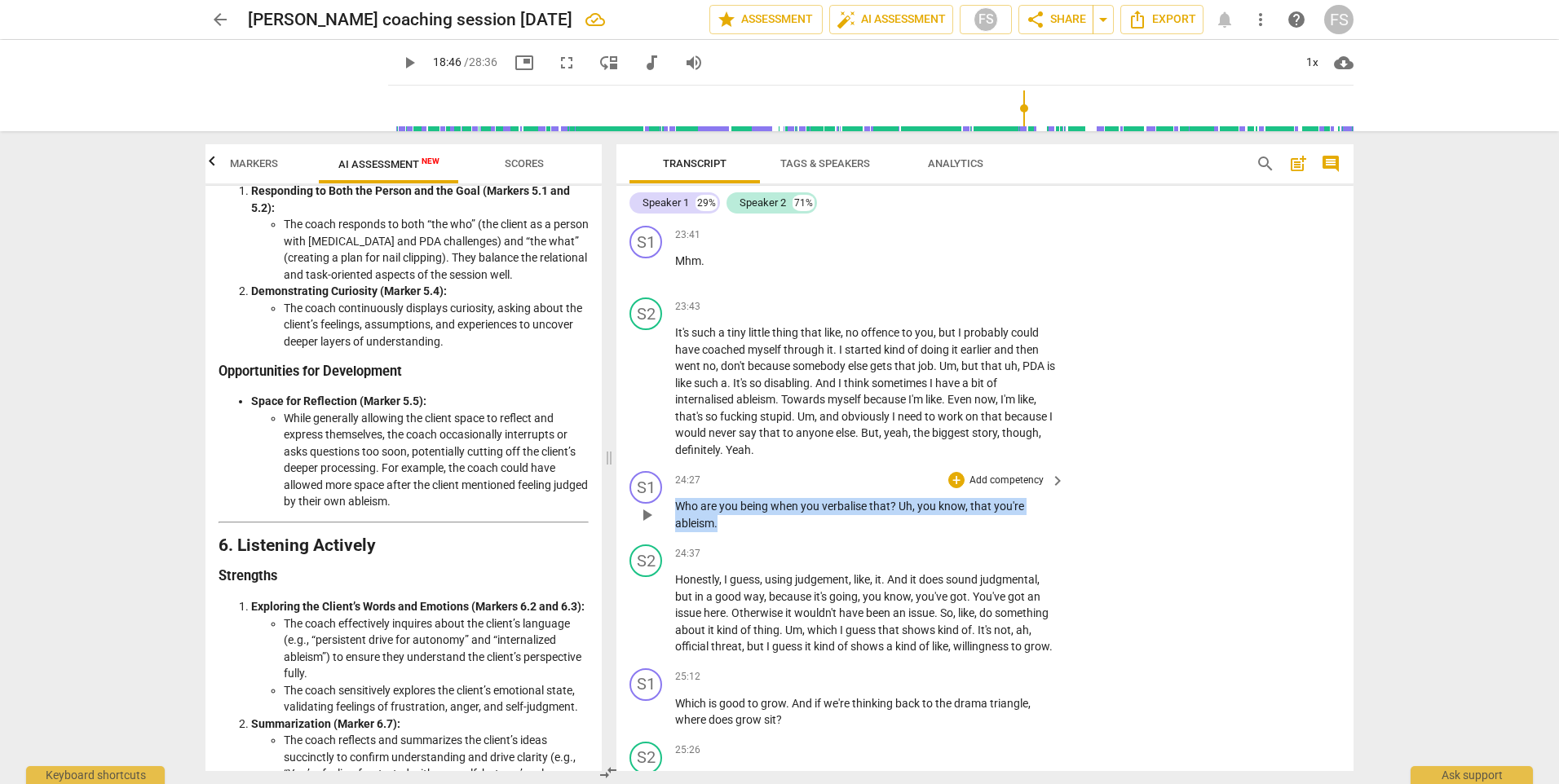
drag, startPoint x: 722, startPoint y: 592, endPoint x: 681, endPoint y: 574, distance: 44.8
click at [681, 531] on p "Who are you being when you verbalise that ? Uh , you know , that you're ableism…" at bounding box center [866, 514] width 382 height 33
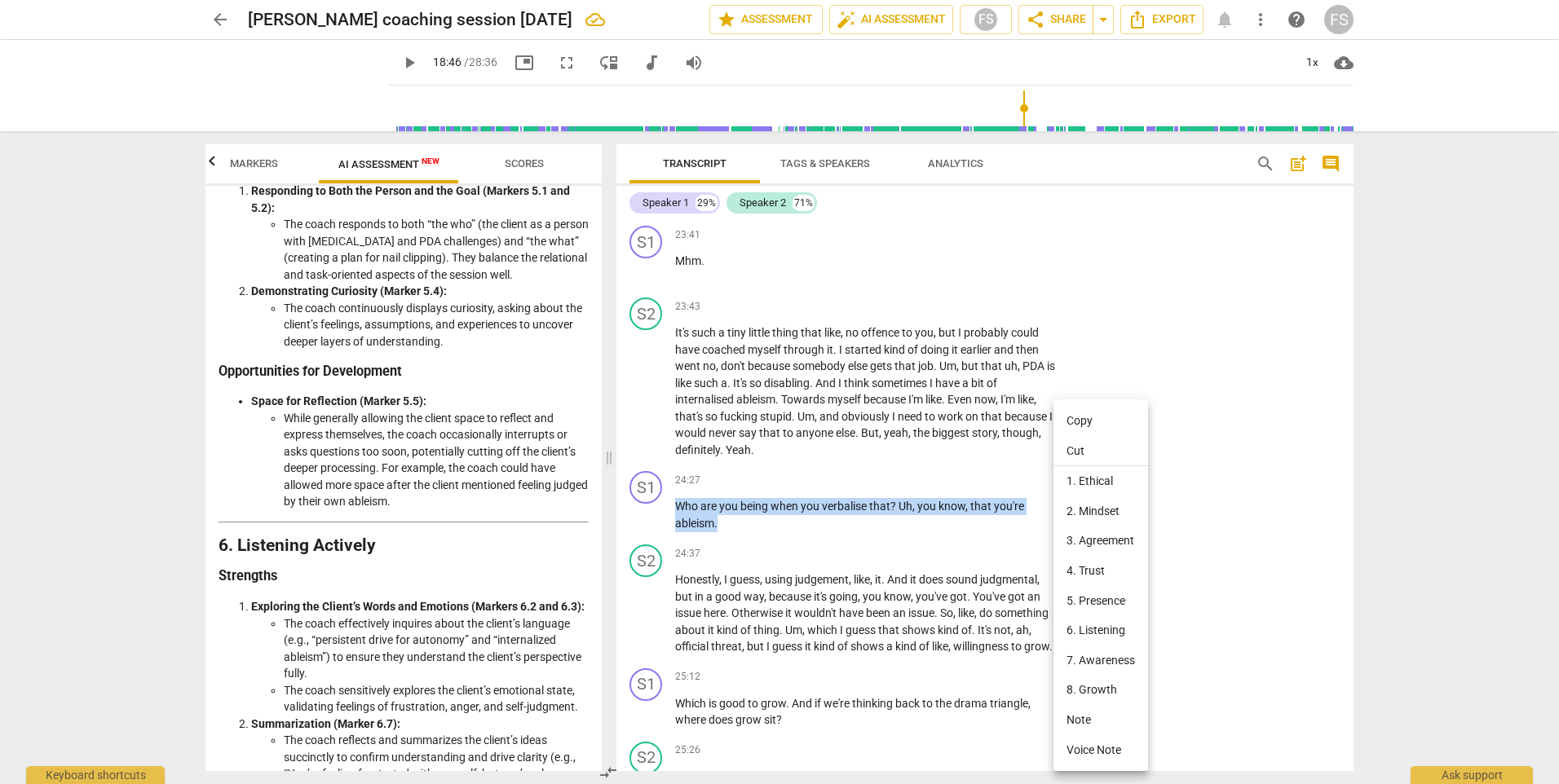
click at [1086, 418] on li "Copy" at bounding box center [1100, 420] width 95 height 30
copy p "Who are you being when you verbalise that ? Uh , you know , that you're ableism…"
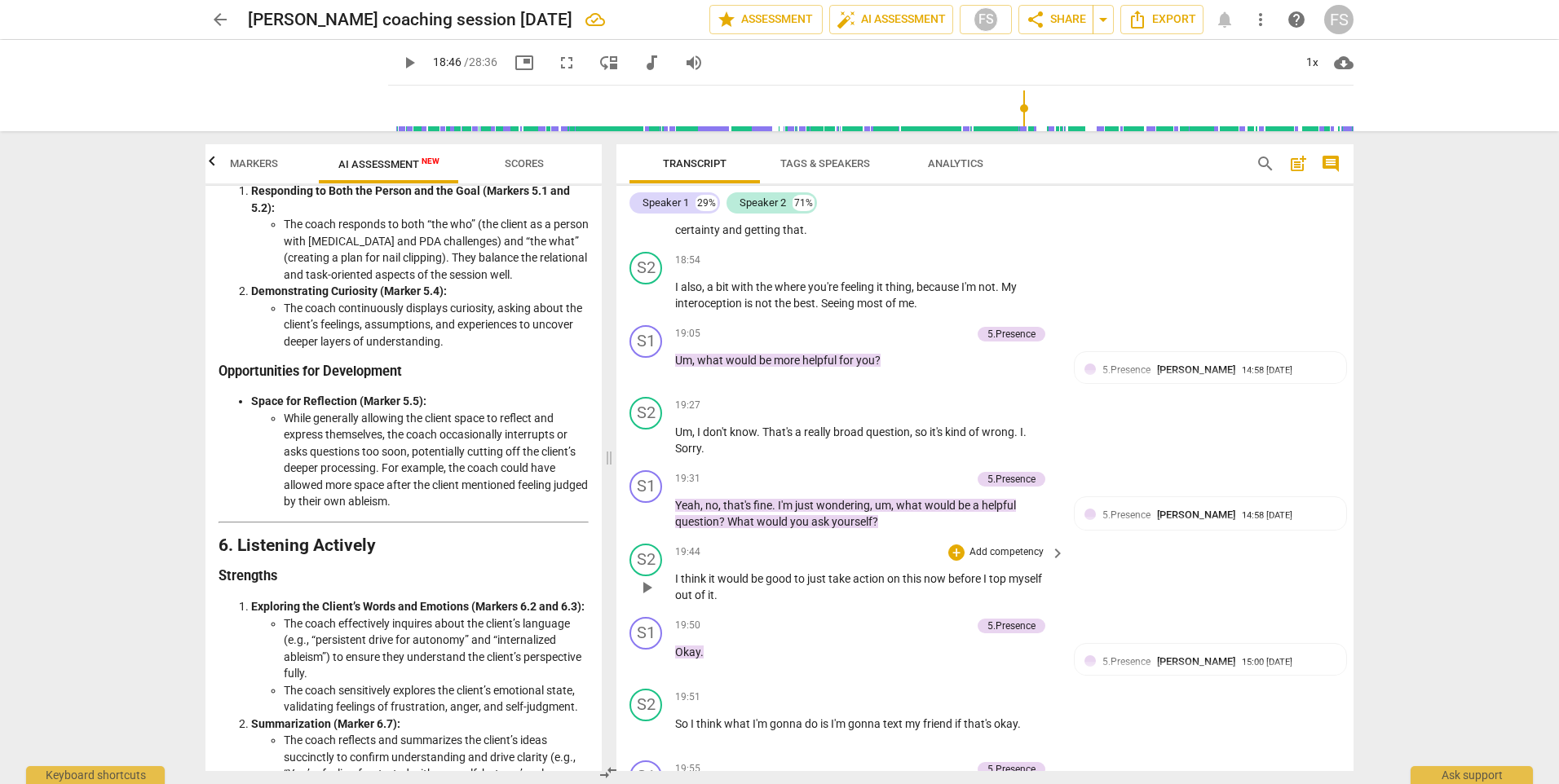
scroll to position [7336, 0]
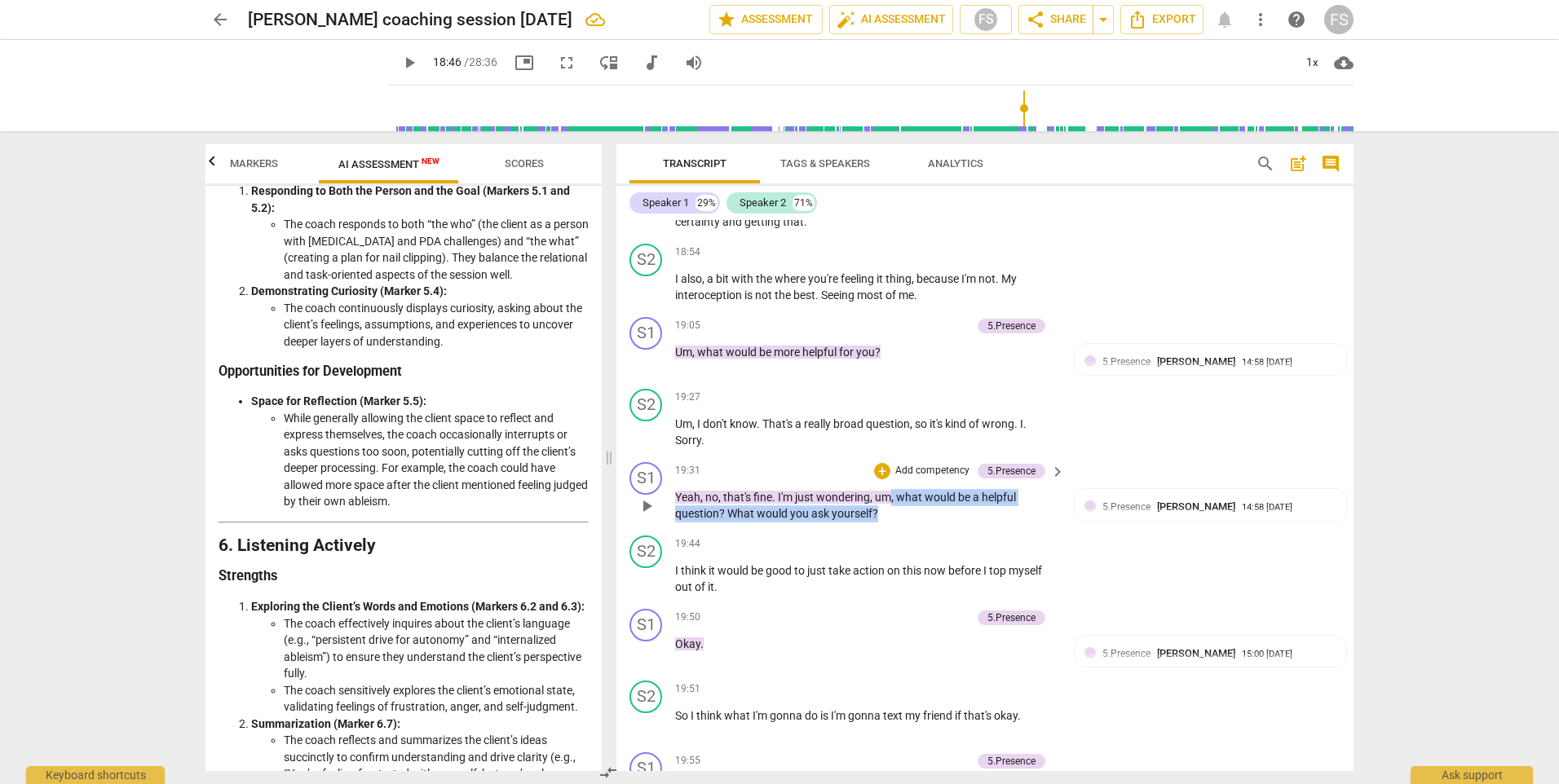
drag, startPoint x: 886, startPoint y: 583, endPoint x: 893, endPoint y: 560, distance: 24.0
click at [893, 522] on p "Yeah , no , that's fine . I'm just wondering , um , what would be a helpful que…" at bounding box center [866, 505] width 382 height 33
copy p ", what would be a helpful question ? What would you ask yourself ?"
